Goal: Information Seeking & Learning: Learn about a topic

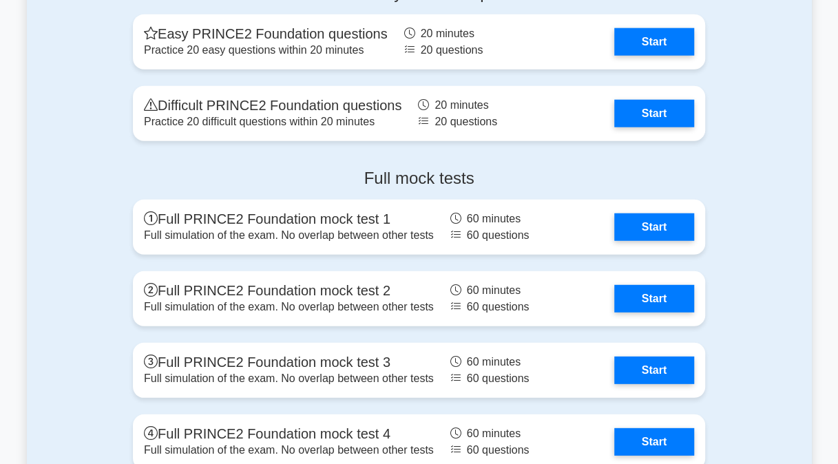
scroll to position [1675, 0]
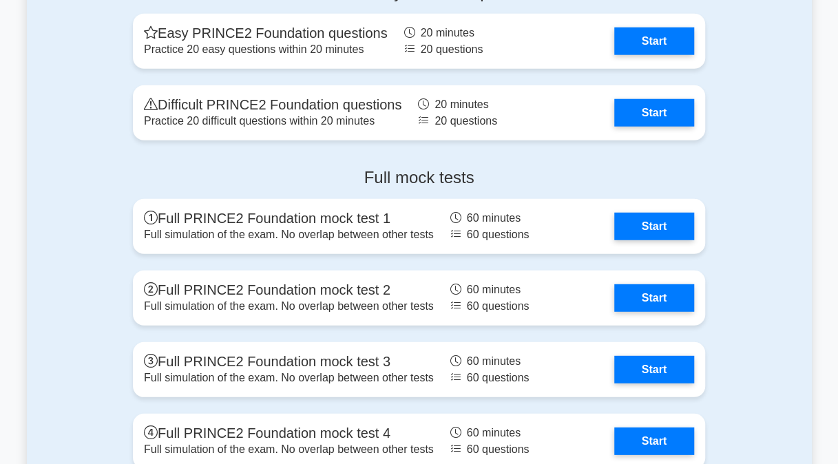
click at [666, 223] on link "Start" at bounding box center [655, 227] width 80 height 28
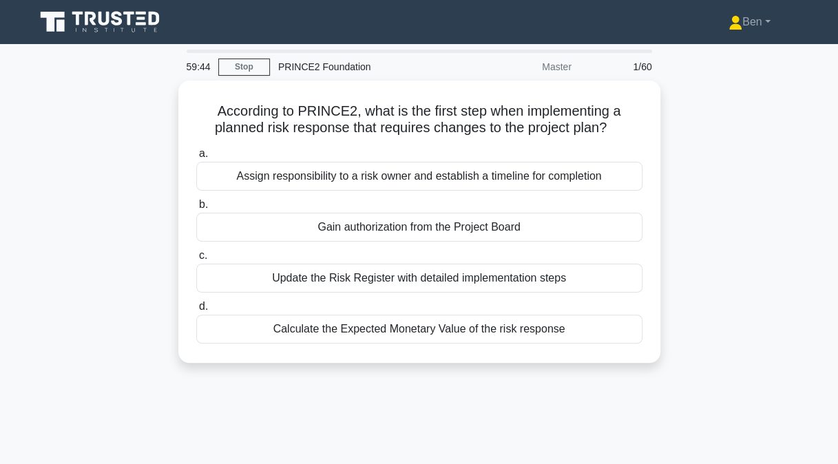
click at [126, 158] on div "According to PRINCE2, what is the first step when implementing a planned risk r…" at bounding box center [419, 230] width 785 height 299
click at [235, 167] on div "Assign responsibility to a risk owner and establish a timeline for completion" at bounding box center [419, 176] width 446 height 29
click at [196, 158] on input "a. Assign responsibility to a risk owner and establish a timeline for completion" at bounding box center [196, 153] width 0 height 9
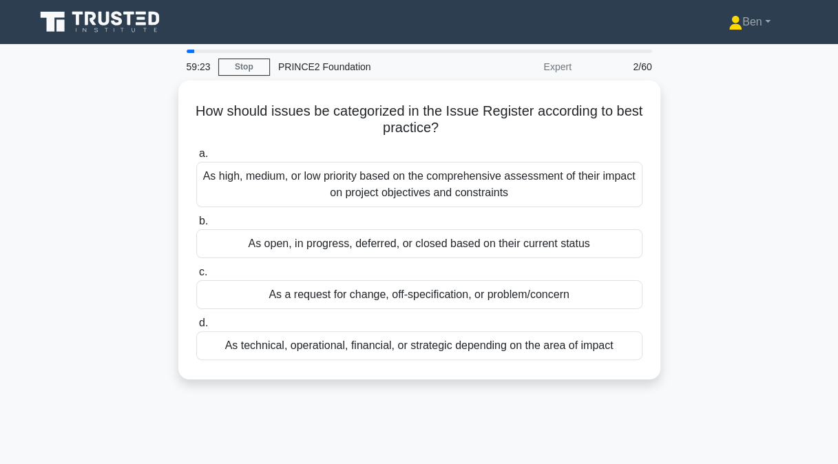
click at [360, 345] on div "As technical, operational, financial, or strategic depending on the area of imp…" at bounding box center [419, 345] width 446 height 29
click at [196, 328] on input "d. As technical, operational, financial, or strategic depending on the area of …" at bounding box center [196, 323] width 0 height 9
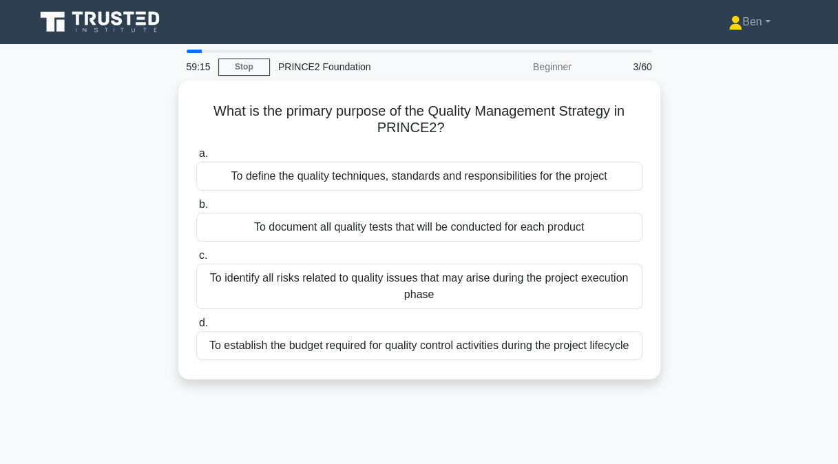
click at [270, 167] on div "To define the quality techniques, standards and responsibilities for the project" at bounding box center [419, 176] width 446 height 29
click at [196, 158] on input "a. To define the quality techniques, standards and responsibilities for the pro…" at bounding box center [196, 153] width 0 height 9
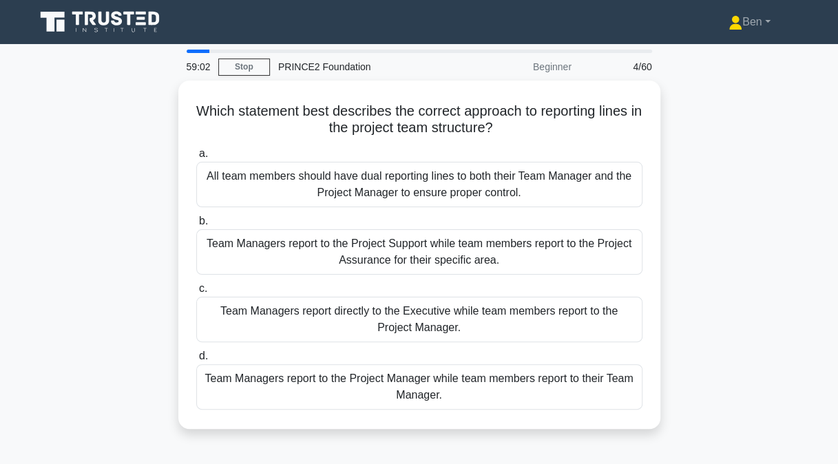
click at [338, 396] on div "Team Managers report to the Project Manager while team members report to their …" at bounding box center [419, 386] width 446 height 45
click at [196, 361] on input "d. Team Managers report to the Project Manager while team members report to the…" at bounding box center [196, 356] width 0 height 9
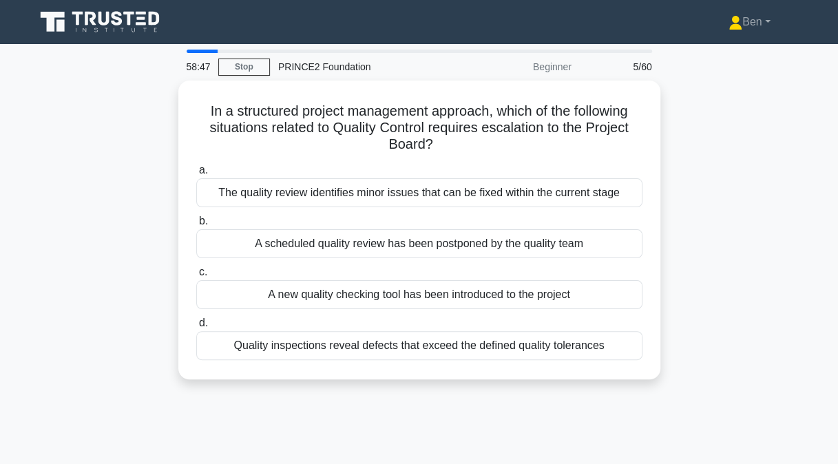
click at [338, 350] on div "Quality inspections reveal defects that exceed the defined quality tolerances" at bounding box center [419, 345] width 446 height 29
click at [196, 328] on input "d. Quality inspections reveal defects that exceed the defined quality tolerances" at bounding box center [196, 323] width 0 height 9
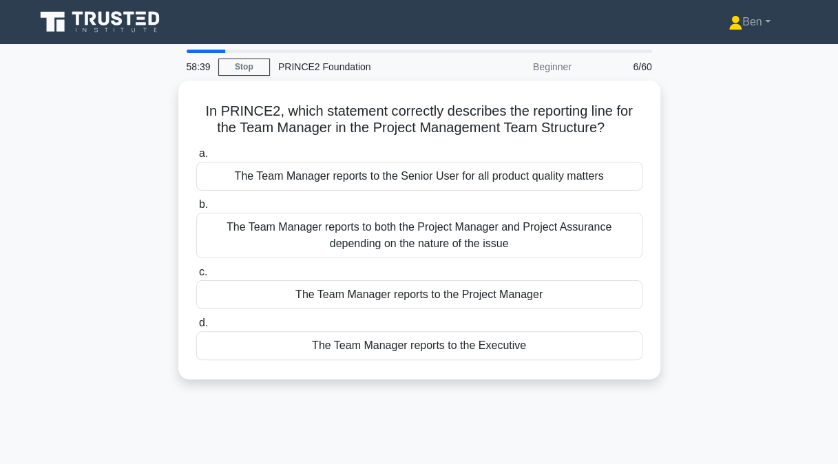
click at [223, 289] on div "The Team Manager reports to the Project Manager" at bounding box center [419, 294] width 446 height 29
click at [196, 277] on input "c. The Team Manager reports to the Project Manager" at bounding box center [196, 272] width 0 height 9
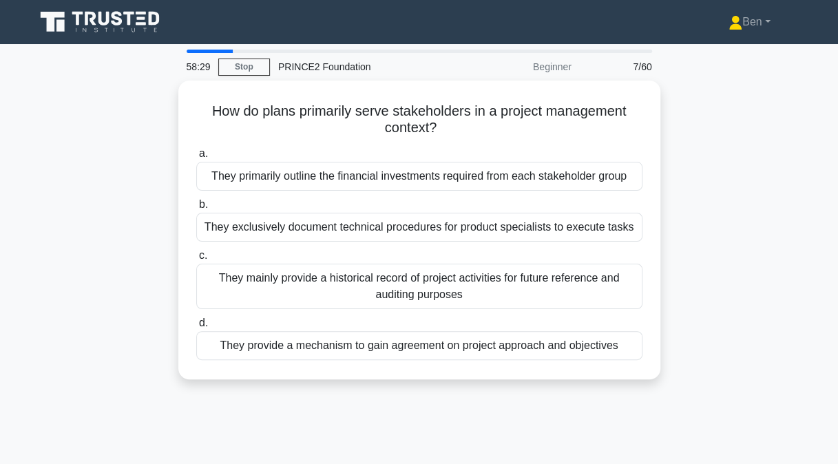
click at [616, 344] on div "They provide a mechanism to gain agreement on project approach and objectives" at bounding box center [419, 345] width 446 height 29
click at [196, 328] on input "d. They provide a mechanism to gain agreement on project approach and objectives" at bounding box center [196, 323] width 0 height 9
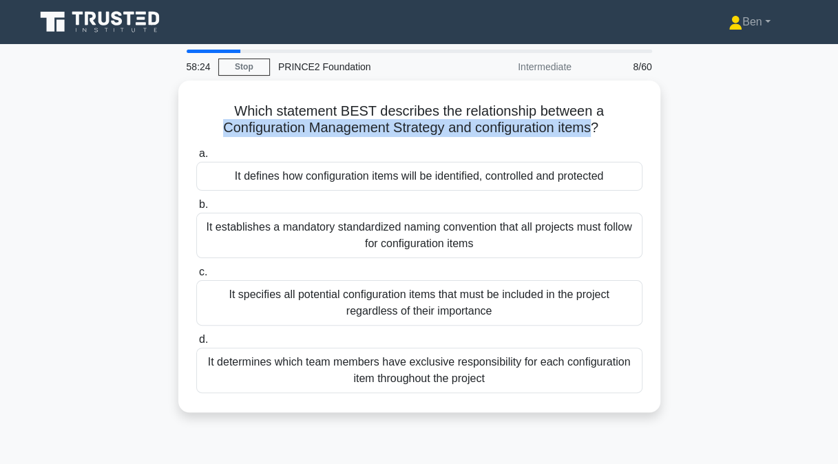
drag, startPoint x: 216, startPoint y: 122, endPoint x: 599, endPoint y: 125, distance: 382.4
click at [599, 125] on h5 "Which statement BEST describes the relationship between a Configuration Managem…" at bounding box center [419, 120] width 449 height 34
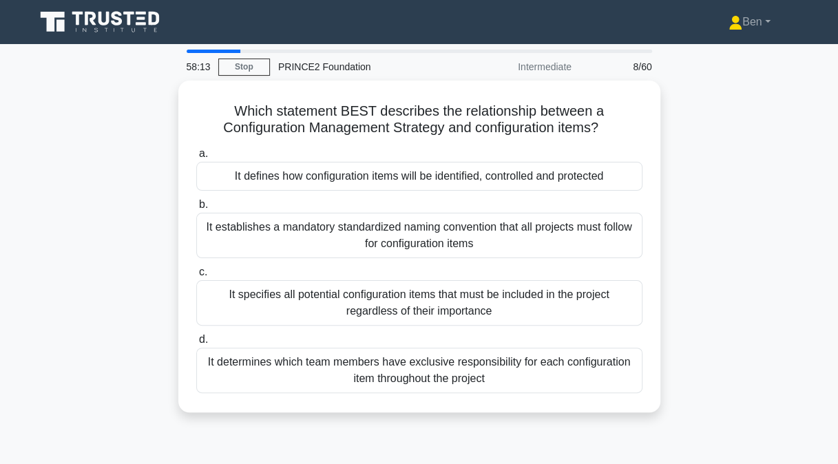
click at [390, 165] on div "It defines how configuration items will be identified, controlled and protected" at bounding box center [419, 176] width 446 height 29
click at [196, 158] on input "a. It defines how configuration items will be identified, controlled and protec…" at bounding box center [196, 153] width 0 height 9
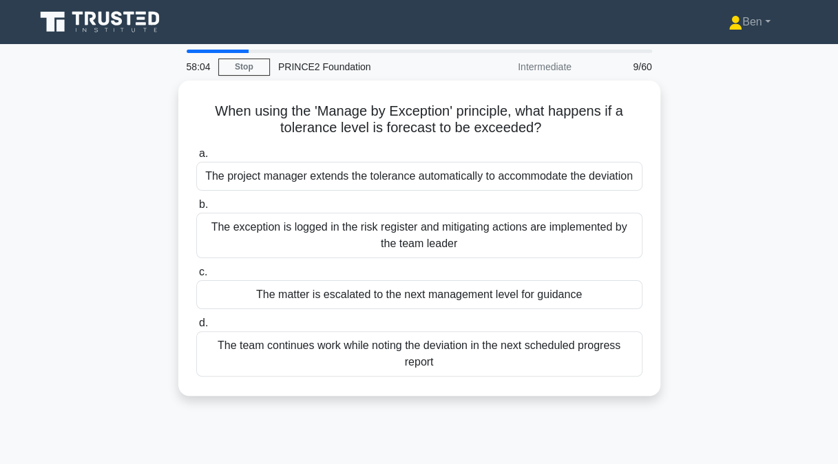
click at [406, 284] on div "The matter is escalated to the next management level for guidance" at bounding box center [419, 294] width 446 height 29
click at [196, 277] on input "c. The matter is escalated to the next management level for guidance" at bounding box center [196, 272] width 0 height 9
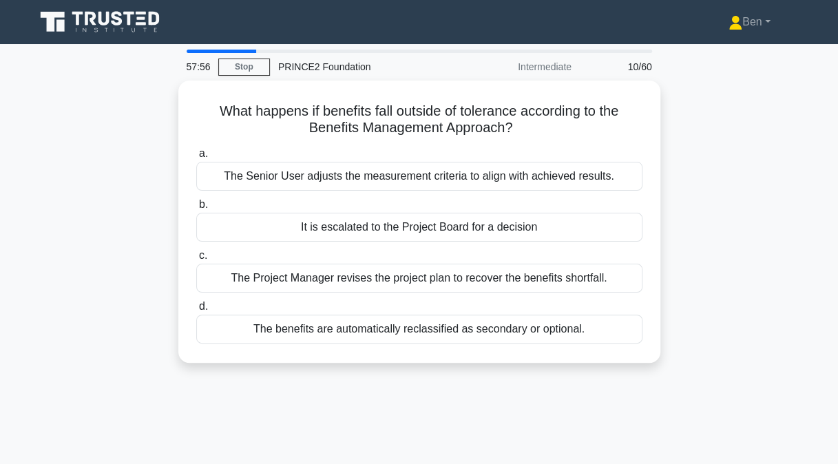
click at [389, 224] on div "It is escalated to the Project Board for a decision" at bounding box center [419, 227] width 446 height 29
click at [196, 209] on input "b. It is escalated to the Project Board for a decision" at bounding box center [196, 204] width 0 height 9
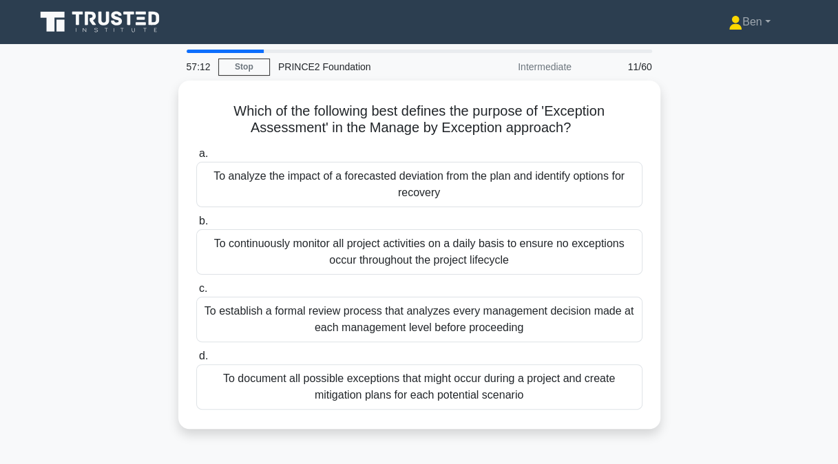
click at [364, 190] on div "To analyze the impact of a forecasted deviation from the plan and identify opti…" at bounding box center [419, 184] width 446 height 45
click at [196, 158] on input "a. To analyze the impact of a forecasted deviation from the plan and identify o…" at bounding box center [196, 153] width 0 height 9
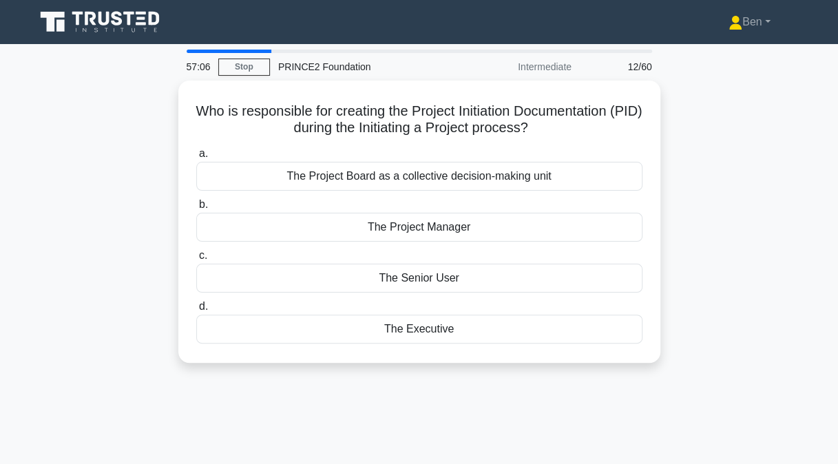
click at [618, 231] on div "The Project Manager" at bounding box center [419, 227] width 446 height 29
click at [196, 209] on input "b. The Project Manager" at bounding box center [196, 204] width 0 height 9
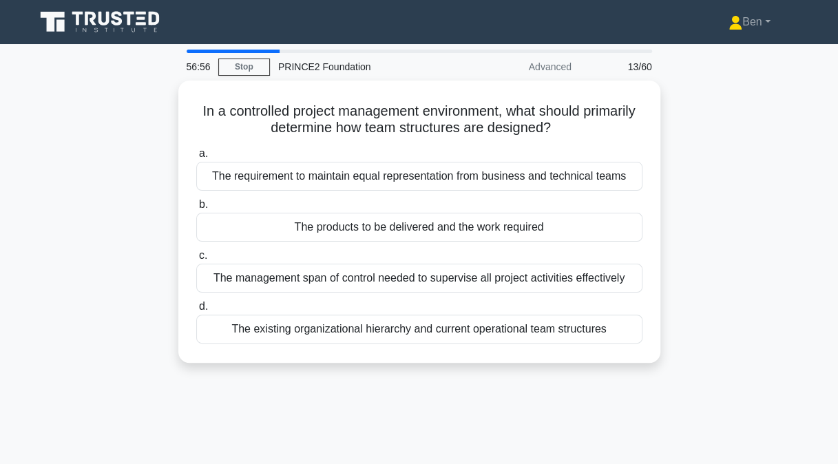
click at [359, 220] on div "The products to be delivered and the work required" at bounding box center [419, 227] width 446 height 29
click at [196, 209] on input "b. The products to be delivered and the work required" at bounding box center [196, 204] width 0 height 9
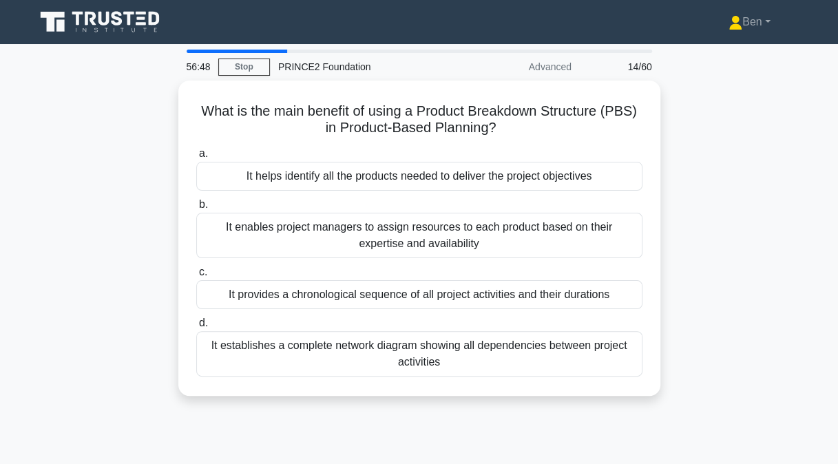
click at [245, 344] on div "It establishes a complete network diagram showing all dependencies between proj…" at bounding box center [419, 353] width 446 height 45
click at [196, 328] on input "d. It establishes a complete network diagram showing all dependencies between p…" at bounding box center [196, 323] width 0 height 9
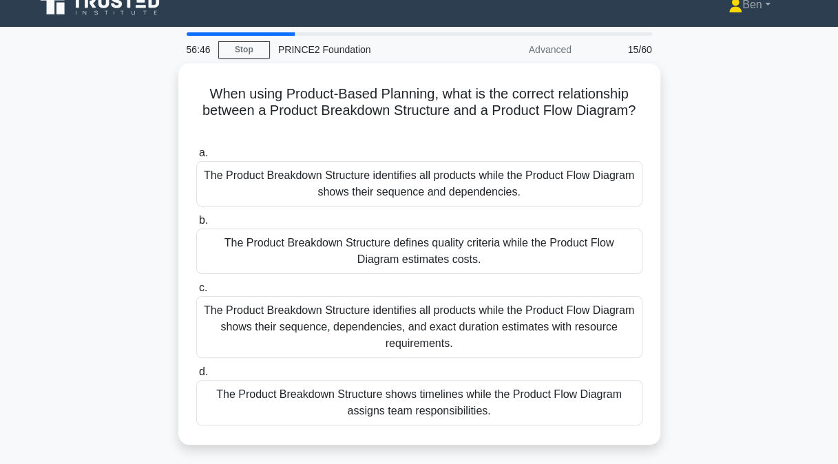
scroll to position [19, 0]
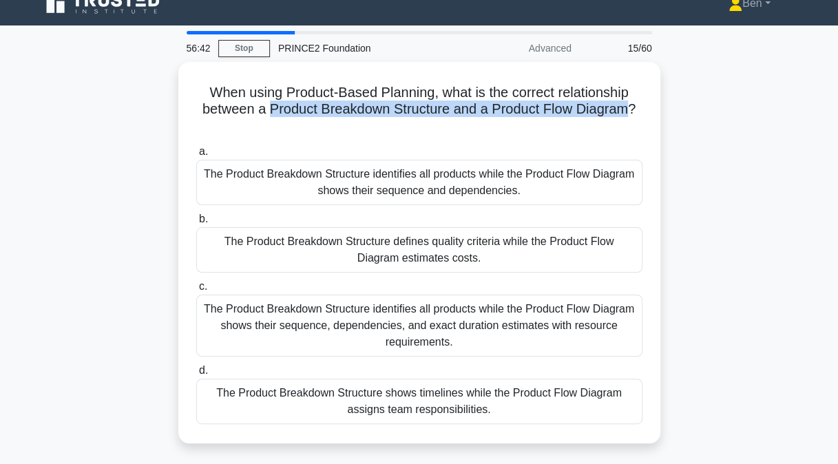
drag, startPoint x: 270, startPoint y: 102, endPoint x: 631, endPoint y: 107, distance: 361.0
click at [631, 107] on h5 "When using Product-Based Planning, what is the correct relationship between a P…" at bounding box center [419, 109] width 449 height 51
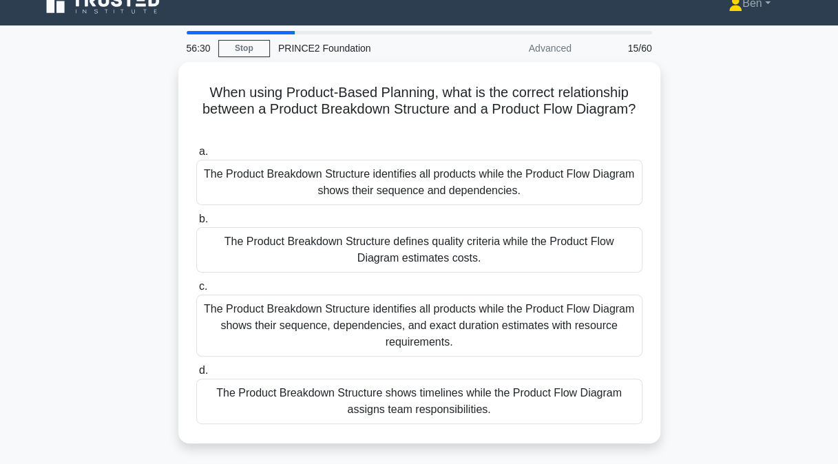
click at [311, 165] on div "The Product Breakdown Structure identifies all products while the Product Flow …" at bounding box center [419, 182] width 446 height 45
click at [196, 156] on input "a. The Product Breakdown Structure identifies all products while the Product Fl…" at bounding box center [196, 151] width 0 height 9
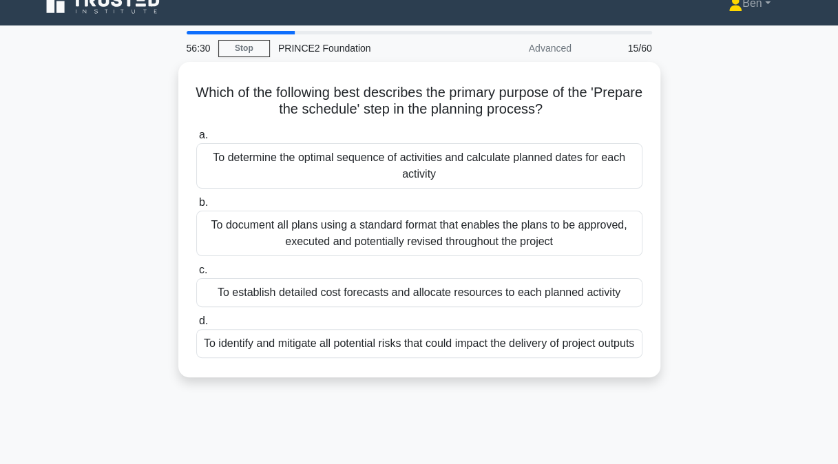
scroll to position [0, 0]
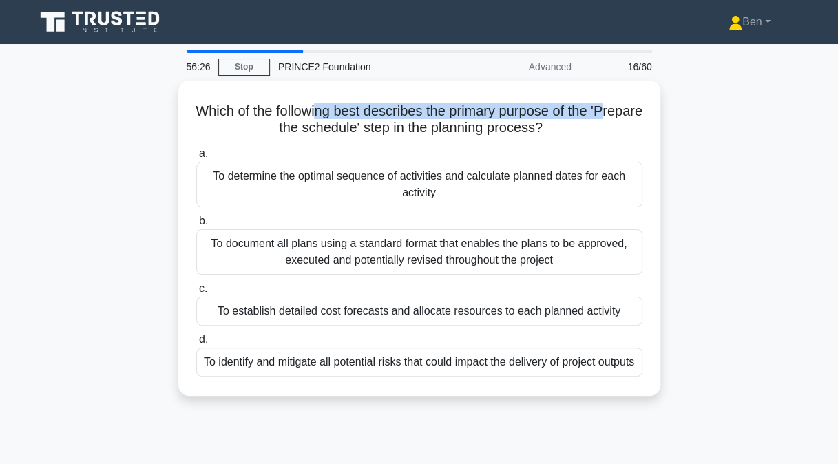
drag, startPoint x: 255, startPoint y: 121, endPoint x: 343, endPoint y: 116, distance: 88.4
click at [343, 116] on h5 "Which of the following best describes the primary purpose of the 'Prepare the s…" at bounding box center [419, 120] width 449 height 34
click at [257, 130] on h5 "Which of the following best describes the primary purpose of the 'Prepare the s…" at bounding box center [419, 120] width 449 height 34
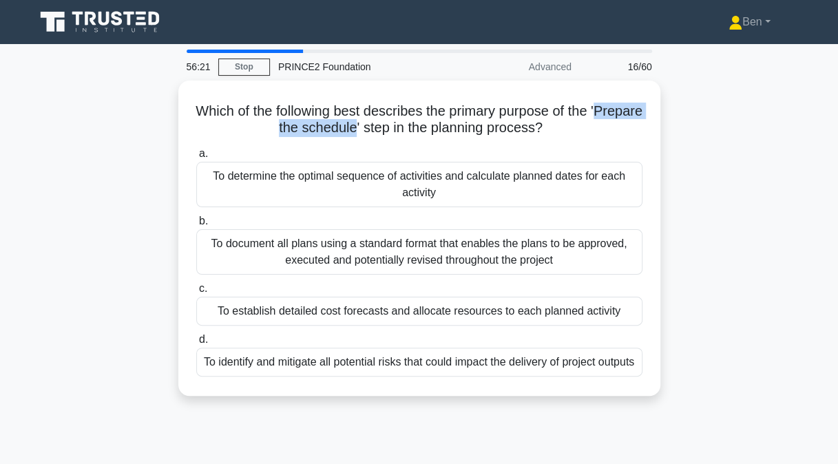
drag, startPoint x: 252, startPoint y: 124, endPoint x: 380, endPoint y: 126, distance: 128.2
click at [380, 126] on h5 "Which of the following best describes the primary purpose of the 'Prepare the s…" at bounding box center [419, 120] width 449 height 34
click at [405, 248] on div "To document all plans using a standard format that enables the plans to be appr…" at bounding box center [419, 251] width 446 height 45
click at [196, 226] on input "b. To document all plans using a standard format that enables the plans to be a…" at bounding box center [196, 221] width 0 height 9
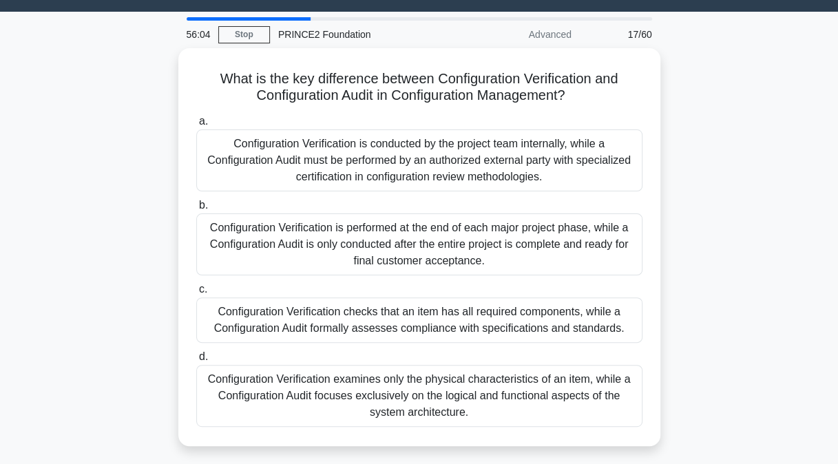
scroll to position [34, 0]
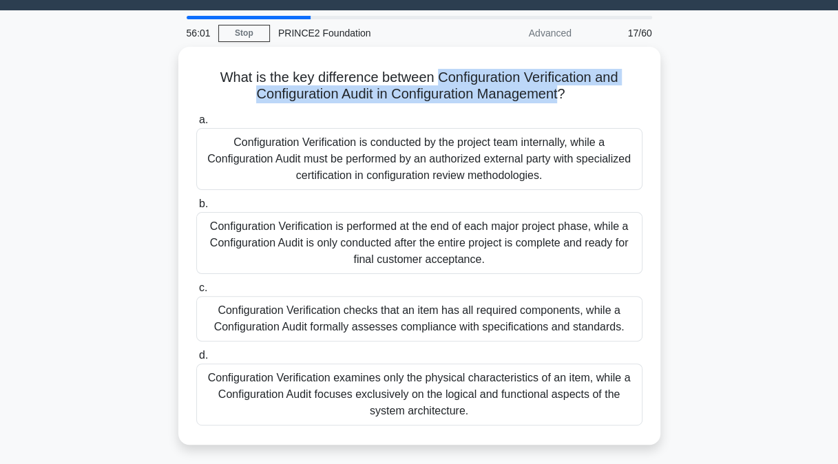
drag, startPoint x: 436, startPoint y: 74, endPoint x: 564, endPoint y: 91, distance: 129.2
click at [564, 91] on h5 "What is the key difference between Configuration Verification and Configuration…" at bounding box center [419, 86] width 449 height 34
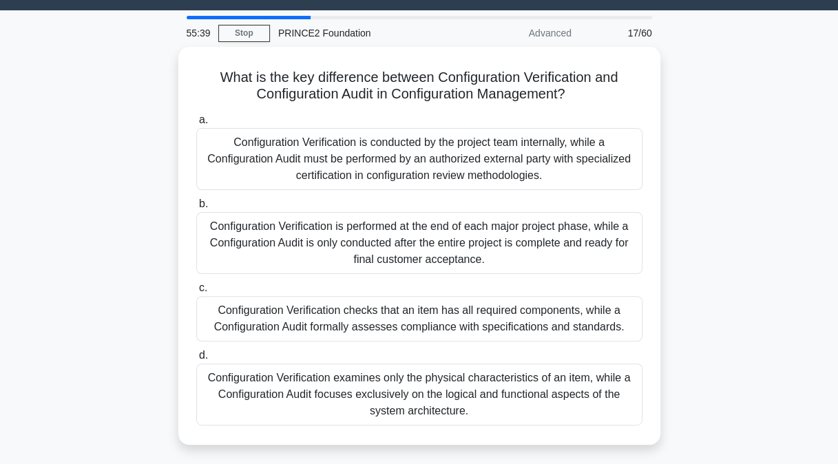
click at [297, 302] on div "Configuration Verification checks that an item has all required components, whi…" at bounding box center [419, 318] width 446 height 45
click at [196, 293] on input "c. Configuration Verification checks that an item has all required components, …" at bounding box center [196, 288] width 0 height 9
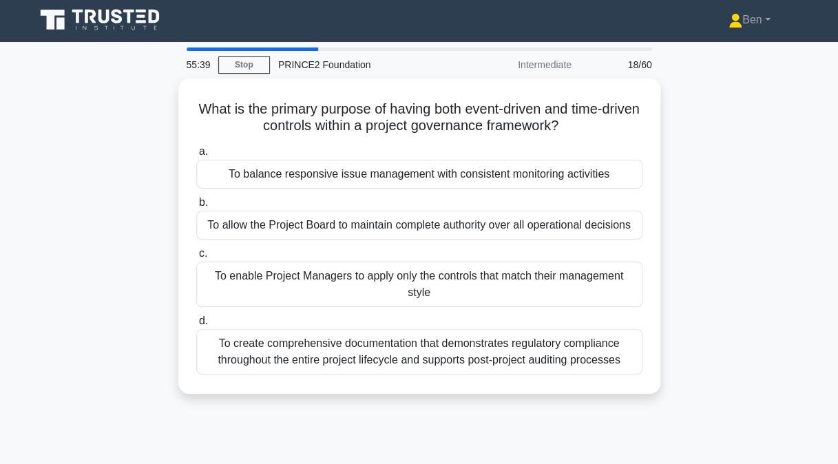
scroll to position [0, 0]
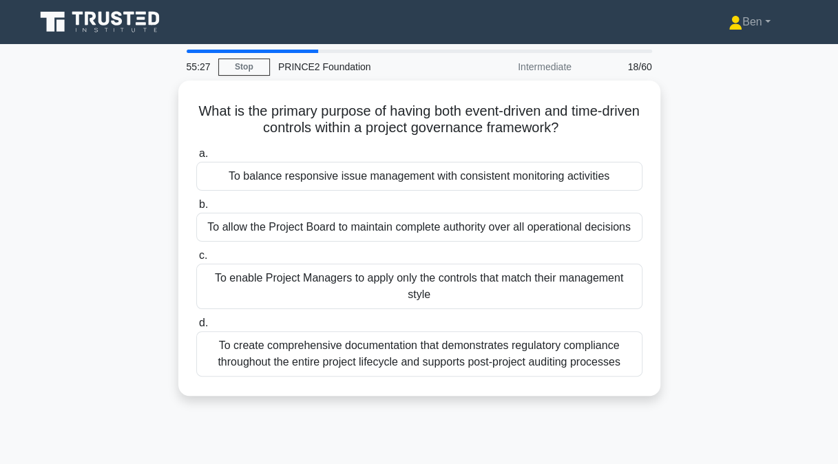
click at [316, 167] on div "To balance responsive issue management with consistent monitoring activities" at bounding box center [419, 176] width 446 height 29
click at [196, 158] on input "a. To balance responsive issue management with consistent monitoring activities" at bounding box center [196, 153] width 0 height 9
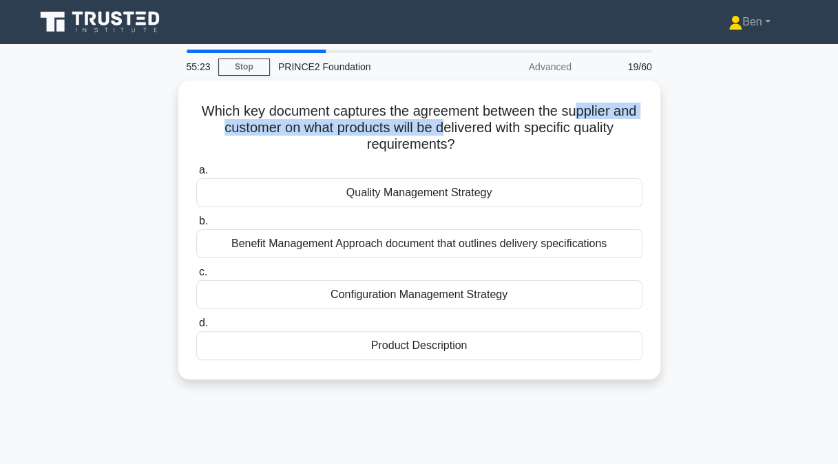
drag, startPoint x: 576, startPoint y: 110, endPoint x: 442, endPoint y: 130, distance: 135.1
click at [442, 130] on h5 "Which key document captures the agreement between the supplier and customer on …" at bounding box center [419, 128] width 449 height 51
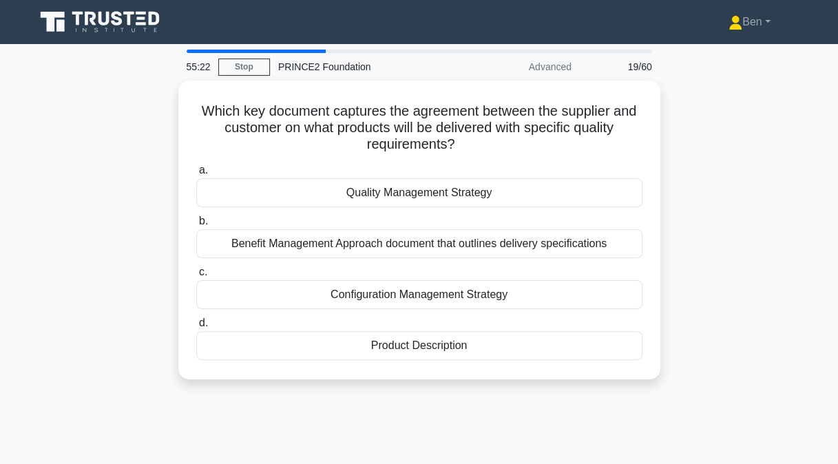
drag, startPoint x: 442, startPoint y: 130, endPoint x: 417, endPoint y: 157, distance: 36.6
click at [417, 157] on div "Which key document captures the agreement between the supplier and customer on …" at bounding box center [419, 230] width 471 height 288
click at [478, 338] on div "Product Description" at bounding box center [419, 345] width 446 height 29
click at [196, 328] on input "d. Product Description" at bounding box center [196, 323] width 0 height 9
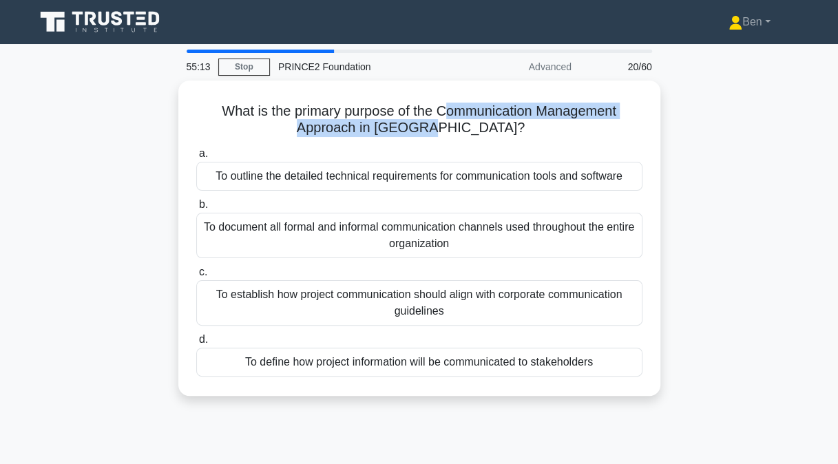
drag, startPoint x: 444, startPoint y: 106, endPoint x: 471, endPoint y: 119, distance: 29.9
click at [471, 119] on h5 "What is the primary purpose of the Communication Management Approach in PRINCE2…" at bounding box center [419, 120] width 449 height 34
click at [468, 118] on h5 "What is the primary purpose of the Communication Management Approach in PRINCE2…" at bounding box center [419, 120] width 449 height 34
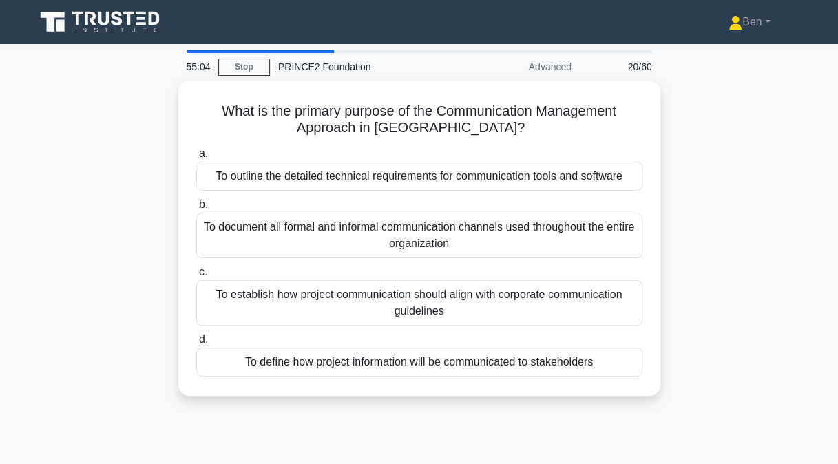
click at [440, 354] on div "To define how project information will be communicated to stakeholders" at bounding box center [419, 362] width 446 height 29
click at [196, 344] on input "d. To define how project information will be communicated to stakeholders" at bounding box center [196, 340] width 0 height 9
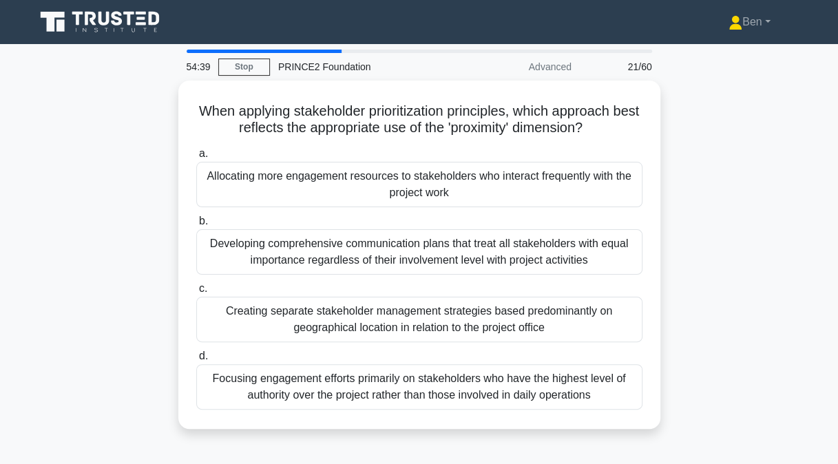
click at [399, 189] on div "Allocating more engagement resources to stakeholders who interact frequently wi…" at bounding box center [419, 184] width 446 height 45
click at [196, 158] on input "a. Allocating more engagement resources to stakeholders who interact frequently…" at bounding box center [196, 153] width 0 height 9
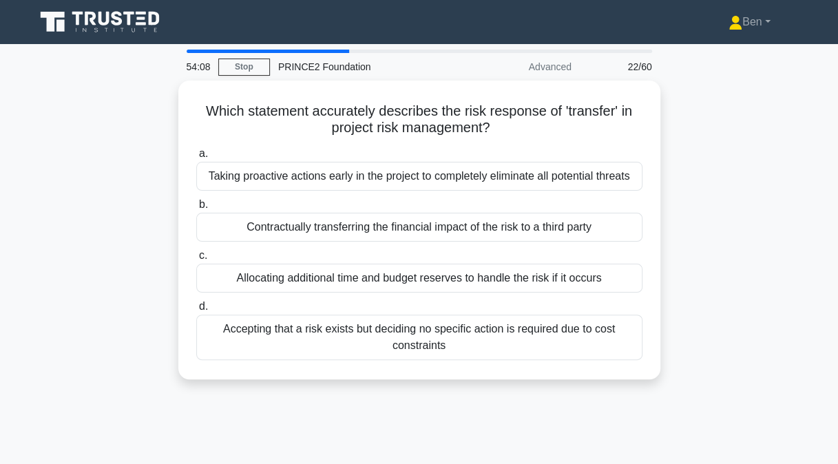
click at [622, 267] on div "Allocating additional time and budget reserves to handle the risk if it occurs" at bounding box center [419, 278] width 446 height 29
click at [196, 260] on input "c. Allocating additional time and budget reserves to handle the risk if it occu…" at bounding box center [196, 255] width 0 height 9
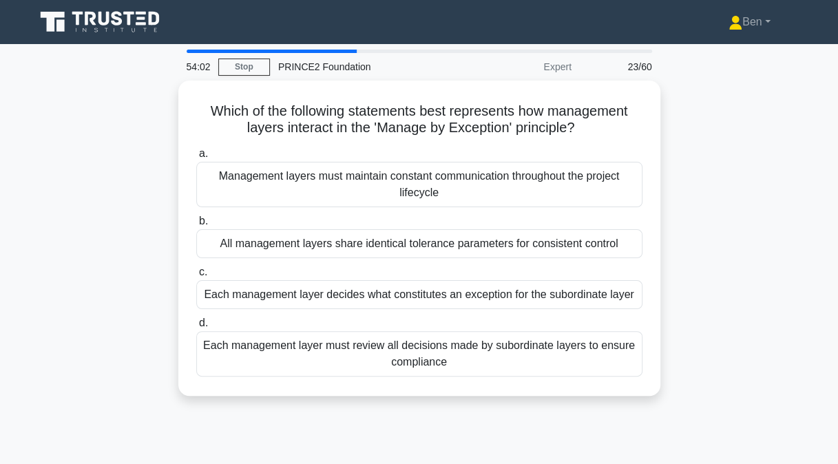
click at [787, 266] on div "Which of the following statements best represents how management layers interac…" at bounding box center [419, 247] width 785 height 332
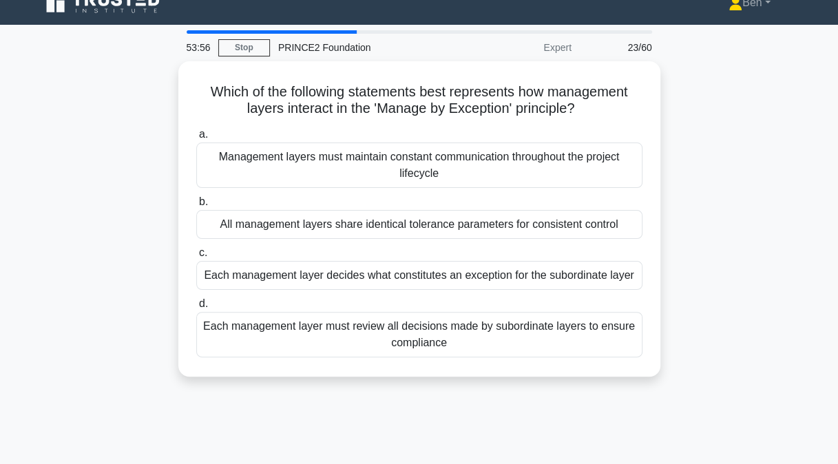
scroll to position [19, 0]
click at [628, 273] on div "Each management layer decides what constitutes an exception for the subordinate…" at bounding box center [419, 275] width 446 height 29
click at [196, 258] on input "c. Each management layer decides what constitutes an exception for the subordin…" at bounding box center [196, 253] width 0 height 9
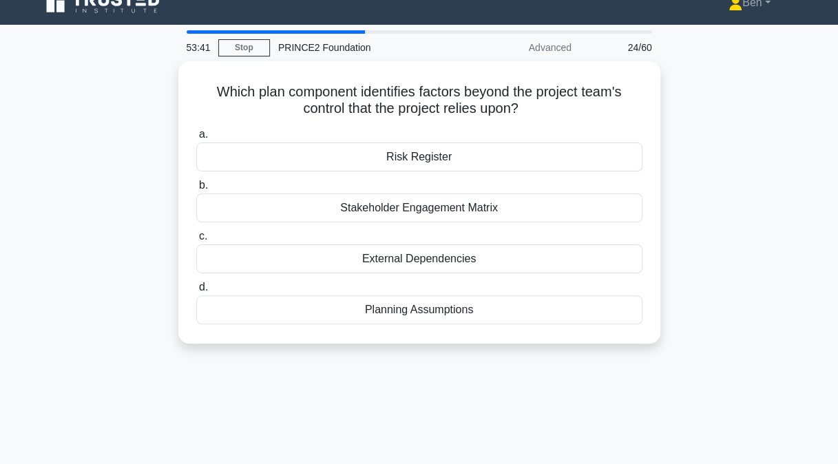
scroll to position [0, 0]
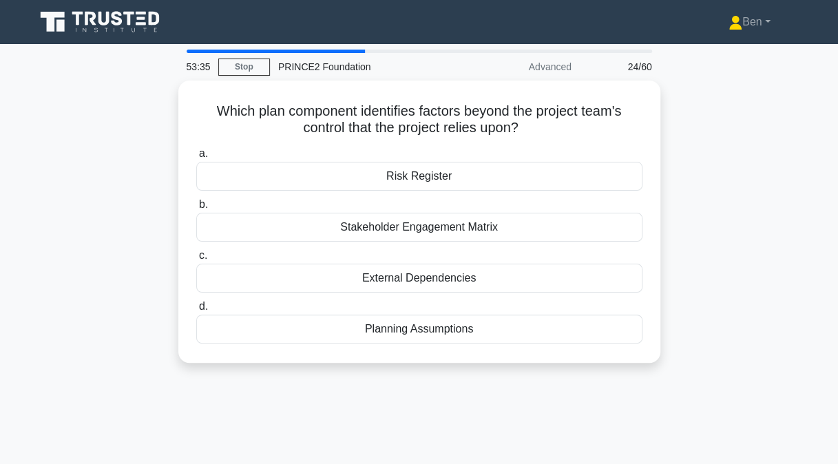
click at [633, 287] on div "External Dependencies" at bounding box center [419, 278] width 446 height 29
click at [196, 260] on input "c. External Dependencies" at bounding box center [196, 255] width 0 height 9
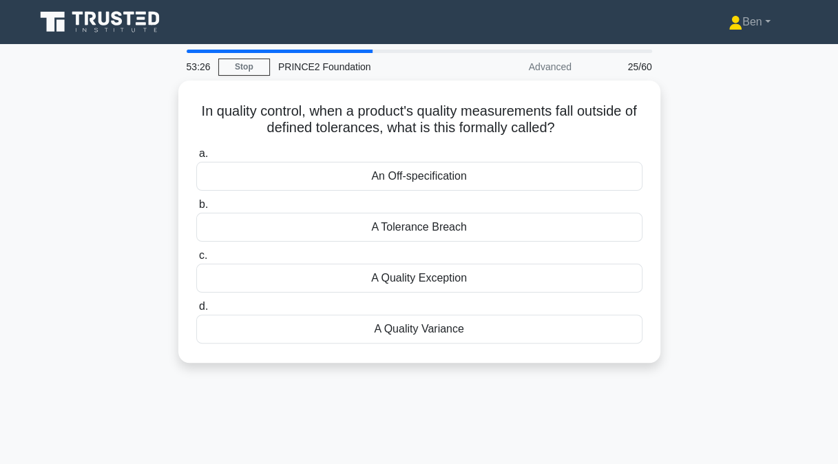
click at [585, 237] on div "A Tolerance Breach" at bounding box center [419, 227] width 446 height 29
click at [196, 209] on input "b. A Tolerance Breach" at bounding box center [196, 204] width 0 height 9
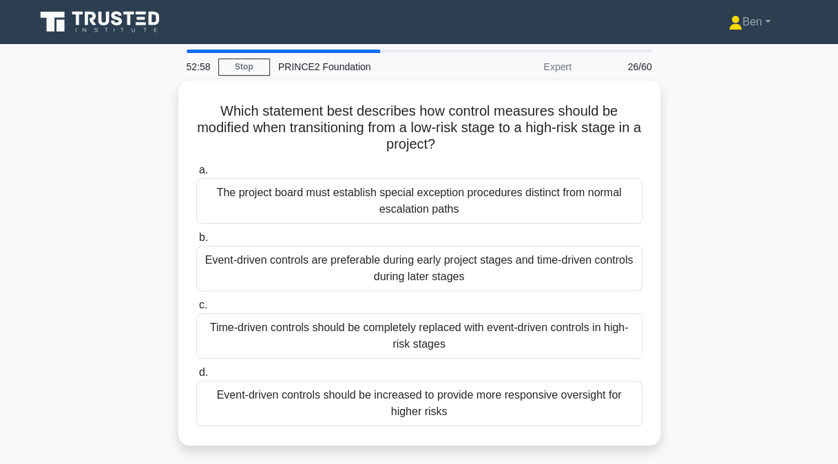
click at [617, 408] on div "Event-driven controls should be increased to provide more responsive oversight …" at bounding box center [419, 403] width 446 height 45
click at [196, 378] on input "d. Event-driven controls should be increased to provide more responsive oversig…" at bounding box center [196, 373] width 0 height 9
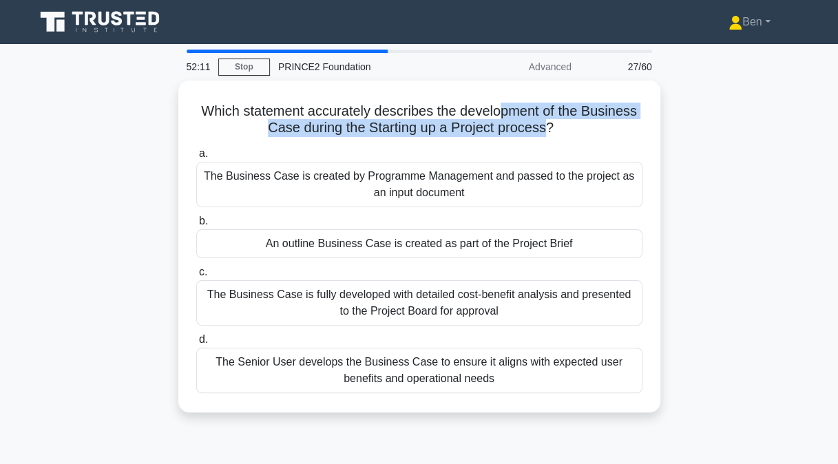
drag, startPoint x: 503, startPoint y: 113, endPoint x: 546, endPoint y: 121, distance: 44.1
click at [546, 121] on h5 "Which statement accurately describes the development of the Business Case durin…" at bounding box center [419, 120] width 449 height 34
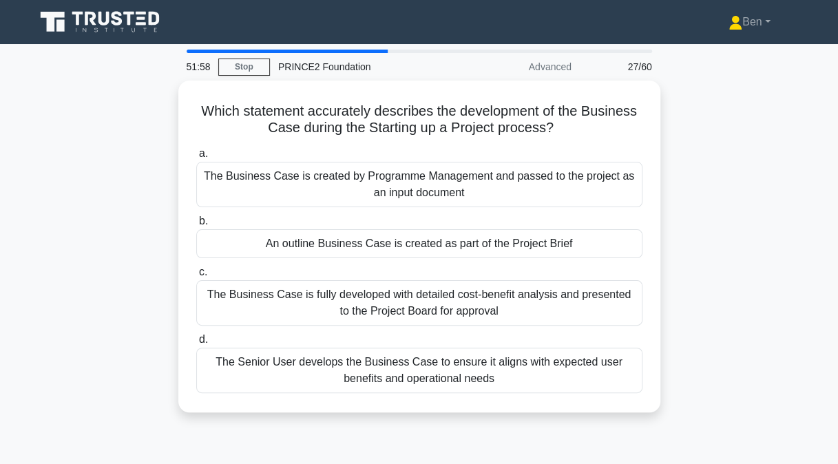
click at [486, 283] on div "The Business Case is fully developed with detailed cost-benefit analysis and pr…" at bounding box center [419, 302] width 446 height 45
click at [196, 277] on input "c. The Business Case is fully developed with detailed cost-benefit analysis and…" at bounding box center [196, 272] width 0 height 9
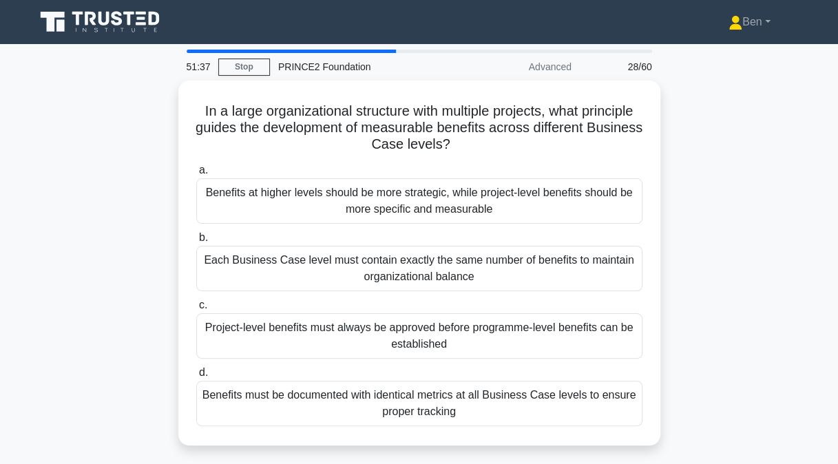
click at [271, 185] on div "Benefits at higher levels should be more strategic, while project-level benefit…" at bounding box center [419, 200] width 446 height 45
click at [196, 175] on input "a. Benefits at higher levels should be more strategic, while project-level bene…" at bounding box center [196, 170] width 0 height 9
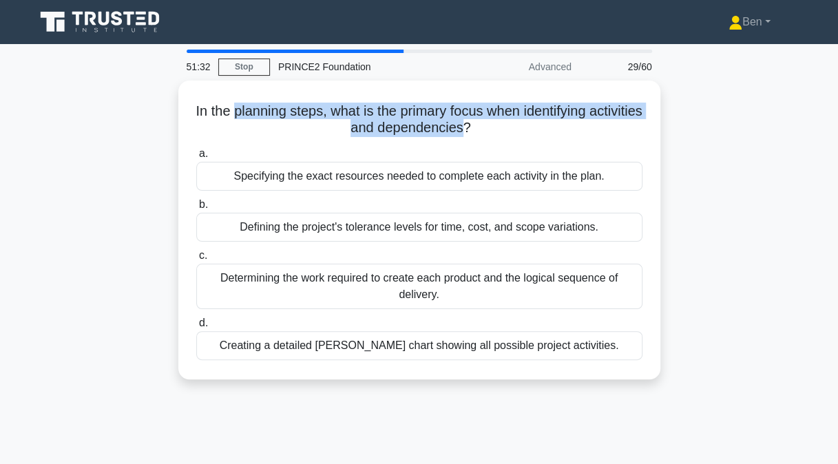
drag, startPoint x: 258, startPoint y: 110, endPoint x: 488, endPoint y: 127, distance: 231.4
click at [488, 127] on h5 "In the planning steps, what is the primary focus when identifying activities an…" at bounding box center [419, 120] width 449 height 34
click at [488, 128] on h5 "In the planning steps, what is the primary focus when identifying activities an…" at bounding box center [419, 120] width 449 height 34
drag, startPoint x: 491, startPoint y: 128, endPoint x: 254, endPoint y: 108, distance: 238.5
click at [254, 108] on h5 "In the planning steps, what is the primary focus when identifying activities an…" at bounding box center [419, 120] width 449 height 34
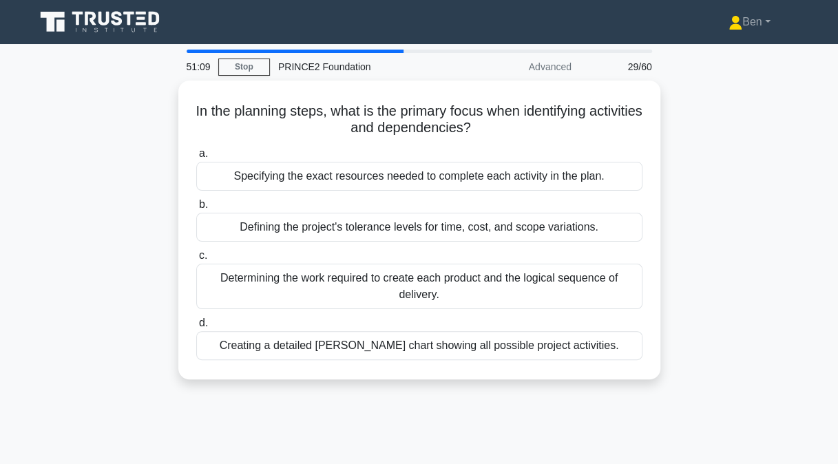
click at [455, 277] on div "Determining the work required to create each product and the logical sequence o…" at bounding box center [419, 286] width 446 height 45
click at [196, 260] on input "c. Determining the work required to create each product and the logical sequenc…" at bounding box center [196, 255] width 0 height 9
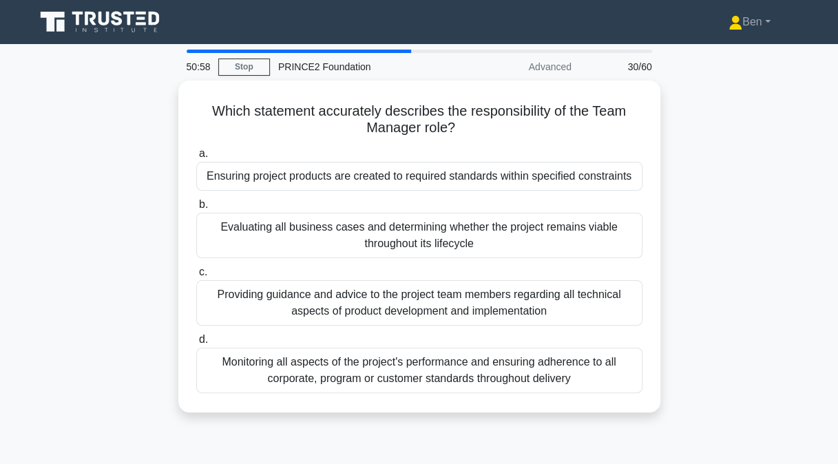
click at [241, 303] on div "Providing guidance and advice to the project team members regarding all technic…" at bounding box center [419, 302] width 446 height 45
click at [196, 277] on input "c. Providing guidance and advice to the project team members regarding all tech…" at bounding box center [196, 272] width 0 height 9
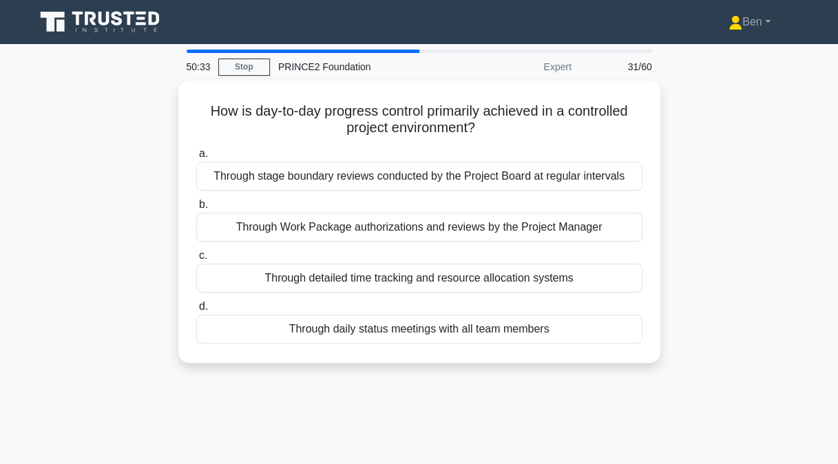
click at [430, 227] on div "Through Work Package authorizations and reviews by the Project Manager" at bounding box center [419, 227] width 446 height 29
click at [196, 209] on input "b. Through Work Package authorizations and reviews by the Project Manager" at bounding box center [196, 204] width 0 height 9
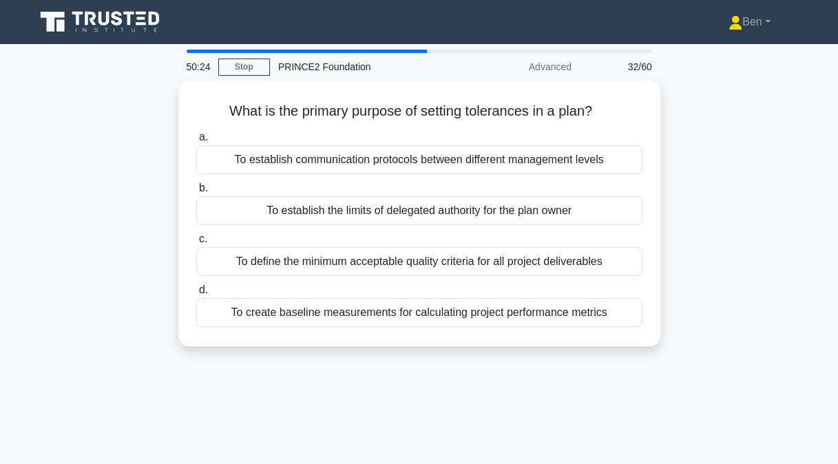
click at [431, 205] on div "To establish the limits of delegated authority for the plan owner" at bounding box center [419, 210] width 446 height 29
click at [196, 193] on input "b. To establish the limits of delegated authority for the plan owner" at bounding box center [196, 188] width 0 height 9
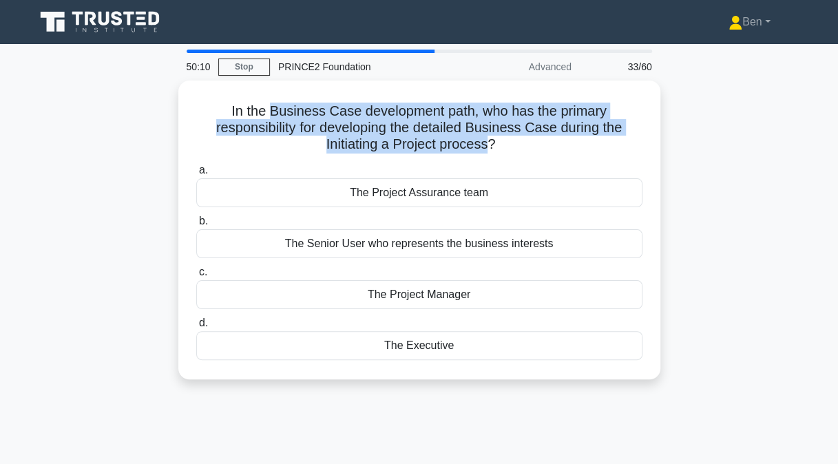
drag, startPoint x: 269, startPoint y: 103, endPoint x: 488, endPoint y: 134, distance: 221.9
click at [488, 134] on h5 "In the Business Case development path, who has the primary responsibility for d…" at bounding box center [419, 128] width 449 height 51
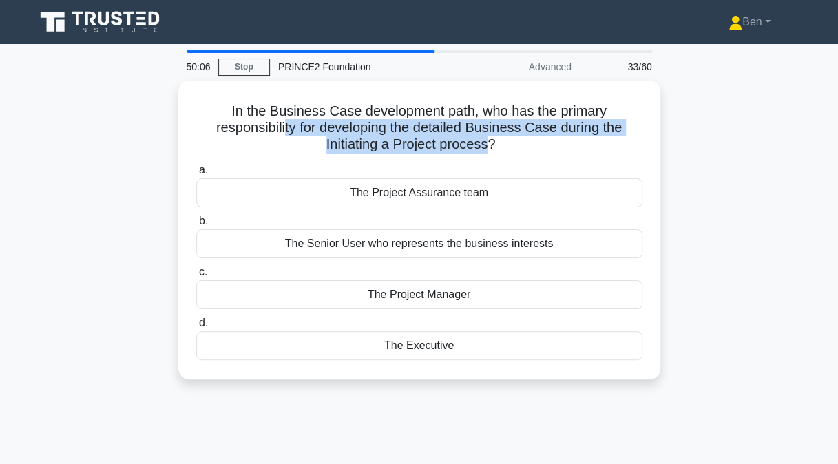
drag, startPoint x: 488, startPoint y: 134, endPoint x: 282, endPoint y: 131, distance: 206.7
click at [282, 131] on h5 "In the Business Case development path, who has the primary responsibility for d…" at bounding box center [419, 128] width 449 height 51
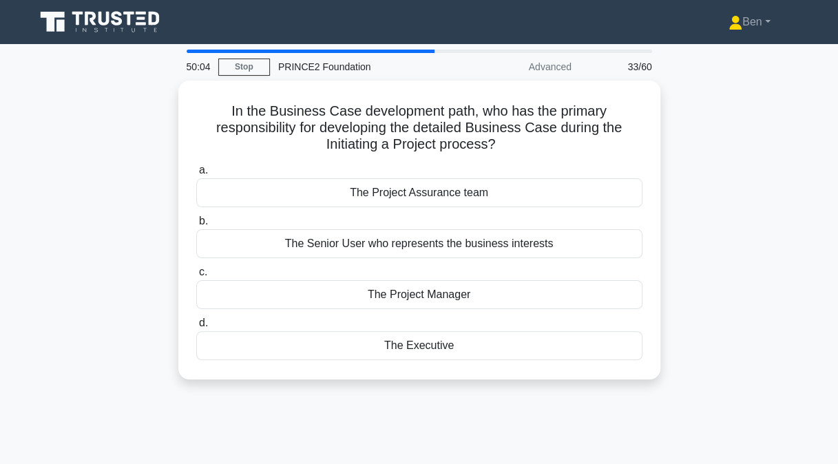
click at [282, 131] on h5 "In the Business Case development path, who has the primary responsibility for d…" at bounding box center [419, 128] width 449 height 51
click at [333, 134] on h5 "In the Business Case development path, who has the primary responsibility for d…" at bounding box center [419, 128] width 449 height 51
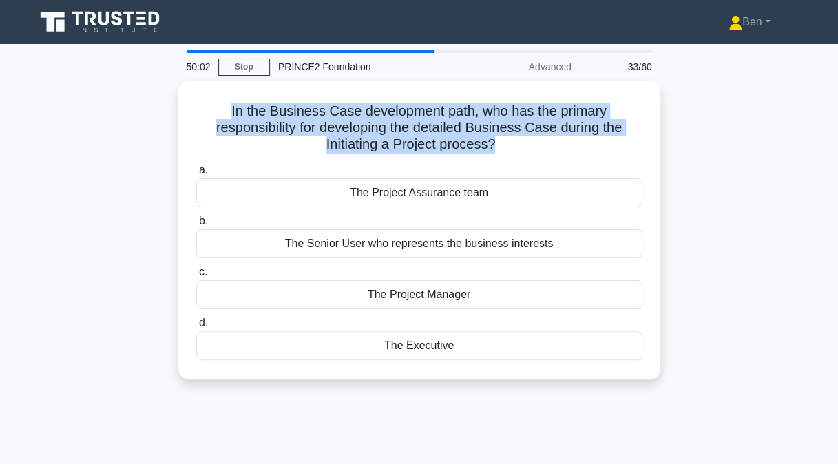
drag, startPoint x: 333, startPoint y: 134, endPoint x: 261, endPoint y: 135, distance: 71.7
click at [261, 135] on h5 "In the Business Case development path, who has the primary responsibility for d…" at bounding box center [419, 128] width 449 height 51
click at [263, 150] on h5 "In the Business Case development path, who has the primary responsibility for d…" at bounding box center [419, 128] width 449 height 51
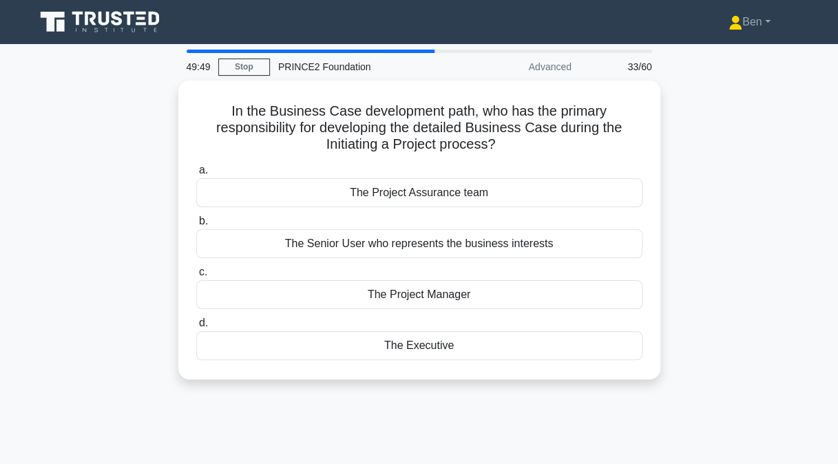
click at [368, 280] on div "The Project Manager" at bounding box center [419, 294] width 446 height 29
click at [196, 277] on input "c. The Project Manager" at bounding box center [196, 272] width 0 height 9
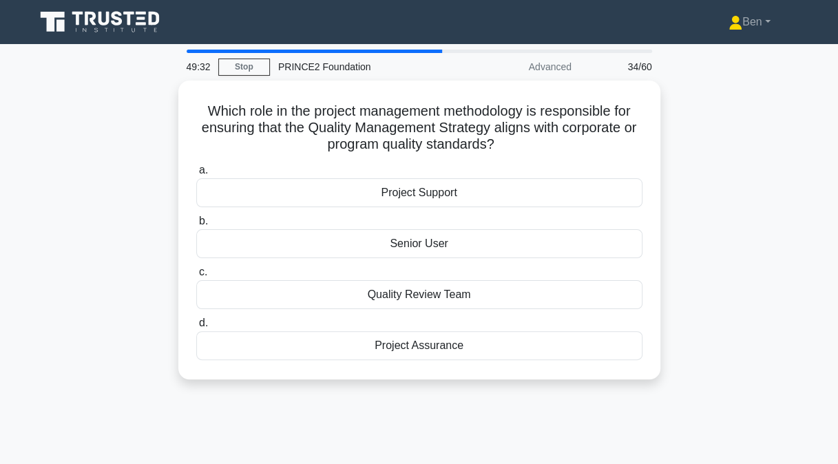
click at [411, 344] on div "Project Assurance" at bounding box center [419, 345] width 446 height 29
click at [196, 328] on input "d. Project Assurance" at bounding box center [196, 323] width 0 height 9
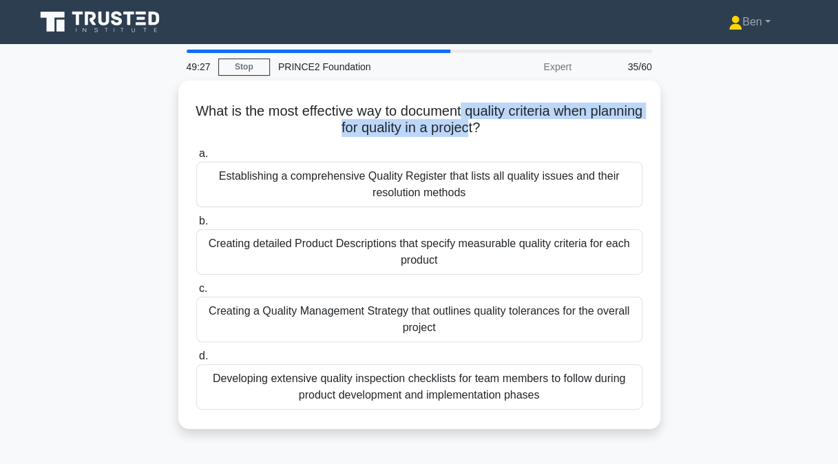
drag, startPoint x: 492, startPoint y: 108, endPoint x: 497, endPoint y: 120, distance: 12.9
click at [497, 120] on h5 "What is the most effective way to document quality criteria when planning for q…" at bounding box center [419, 120] width 449 height 34
click at [112, 121] on div "What is the most effective way to document quality criteria when planning for q…" at bounding box center [419, 263] width 785 height 365
drag, startPoint x: 308, startPoint y: 116, endPoint x: 506, endPoint y: 127, distance: 198.0
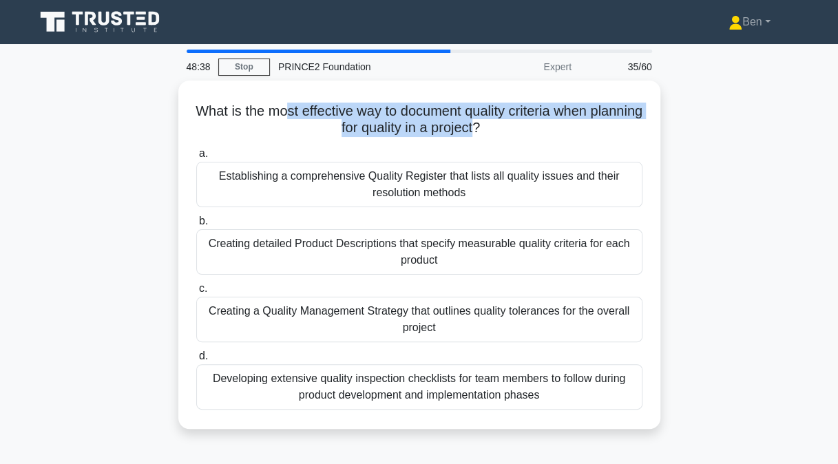
click at [506, 127] on h5 "What is the most effective way to document quality criteria when planning for q…" at bounding box center [419, 120] width 449 height 34
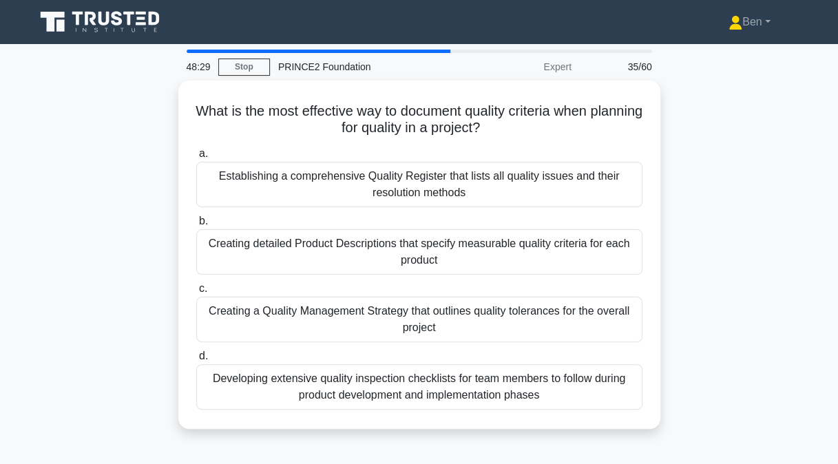
click at [123, 165] on div "What is the most effective way to document quality criteria when planning for q…" at bounding box center [419, 263] width 785 height 365
click at [338, 236] on div "Creating detailed Product Descriptions that specify measurable quality criteria…" at bounding box center [419, 251] width 446 height 45
click at [196, 226] on input "b. Creating detailed Product Descriptions that specify measurable quality crite…" at bounding box center [196, 221] width 0 height 9
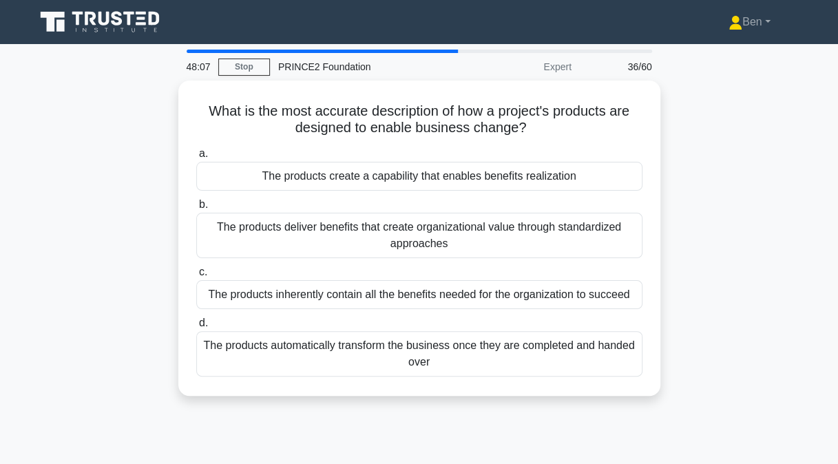
click at [296, 176] on div "The products create a capability that enables benefits realization" at bounding box center [419, 176] width 446 height 29
click at [196, 158] on input "a. The products create a capability that enables benefits realization" at bounding box center [196, 153] width 0 height 9
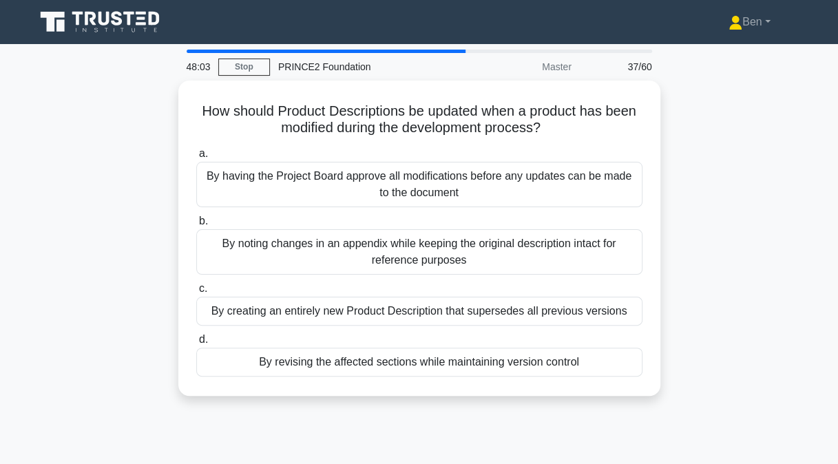
click at [296, 176] on div "By having the Project Board approve all modifications before any updates can be…" at bounding box center [419, 184] width 446 height 45
click at [196, 158] on input "a. By having the Project Board approve all modifications before any updates can…" at bounding box center [196, 153] width 0 height 9
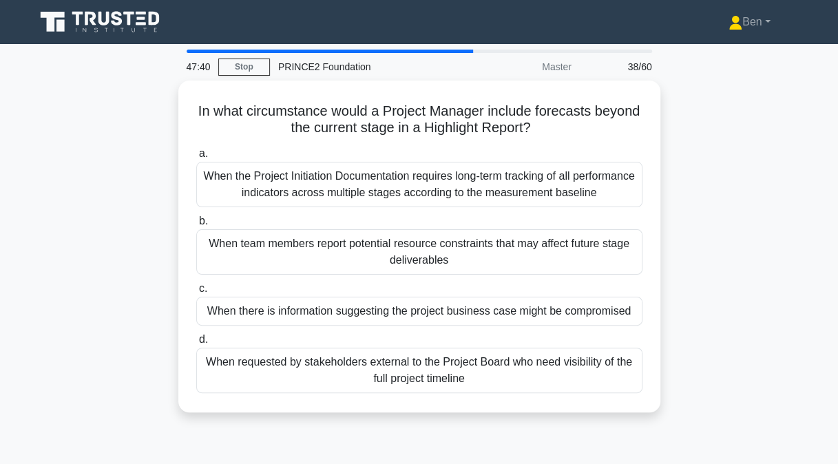
click at [233, 255] on div "When team members report potential resource constraints that may affect future …" at bounding box center [419, 251] width 446 height 45
click at [196, 226] on input "b. When team members report potential resource constraints that may affect futu…" at bounding box center [196, 221] width 0 height 9
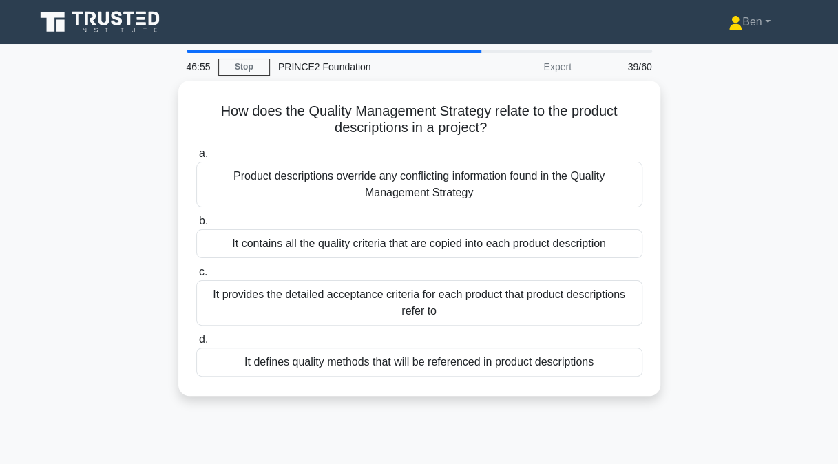
click at [298, 238] on div "It contains all the quality criteria that are copied into each product descript…" at bounding box center [419, 243] width 446 height 29
click at [196, 226] on input "b. It contains all the quality criteria that are copied into each product descr…" at bounding box center [196, 221] width 0 height 9
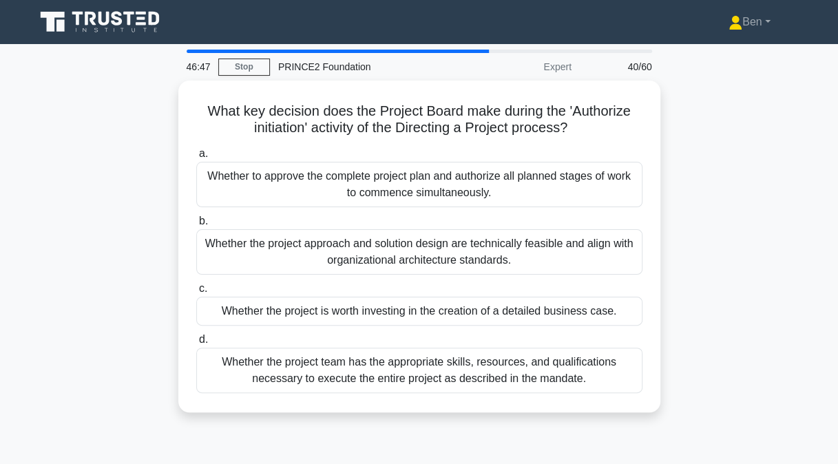
drag, startPoint x: 238, startPoint y: 110, endPoint x: 581, endPoint y: 125, distance: 343.4
click at [581, 125] on h5 "What key decision does the Project Board make during the 'Authorize initiation'…" at bounding box center [419, 120] width 449 height 34
click at [581, 125] on icon ".spinner_0XTQ{transform-origin:center;animation:spinner_y6GP .75s linear infini…" at bounding box center [576, 129] width 17 height 17
drag, startPoint x: 579, startPoint y: 125, endPoint x: 208, endPoint y: 109, distance: 371.0
click at [208, 109] on h5 "What key decision does the Project Board make during the 'Authorize initiation'…" at bounding box center [419, 120] width 449 height 34
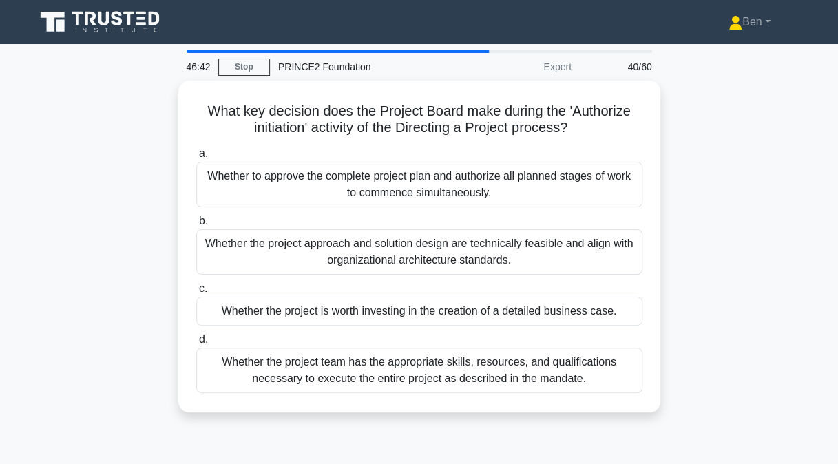
click at [470, 103] on h5 "What key decision does the Project Board make during the 'Authorize initiation'…" at bounding box center [419, 120] width 449 height 34
click at [420, 366] on div "Whether the project team has the appropriate skills, resources, and qualificati…" at bounding box center [419, 370] width 446 height 45
click at [196, 344] on input "d. Whether the project team has the appropriate skills, resources, and qualific…" at bounding box center [196, 340] width 0 height 9
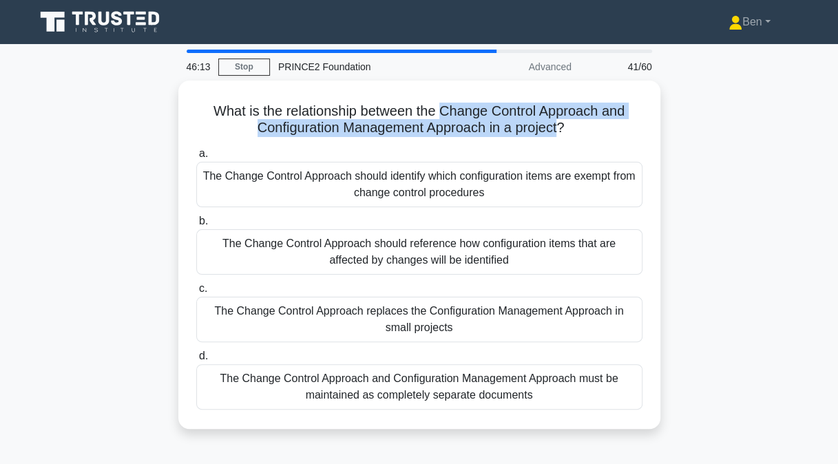
drag, startPoint x: 442, startPoint y: 107, endPoint x: 562, endPoint y: 131, distance: 122.1
click at [562, 131] on h5 "What is the relationship between the Change Control Approach and Configuration …" at bounding box center [419, 120] width 449 height 34
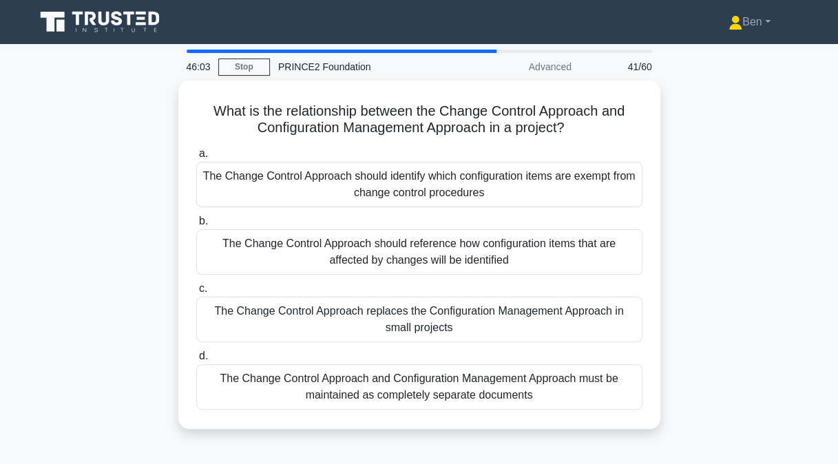
click at [581, 130] on icon ".spinner_0XTQ{transform-origin:center;animation:spinner_y6GP .75s linear infini…" at bounding box center [572, 129] width 17 height 17
click at [255, 251] on div "The Change Control Approach should reference how configuration items that are a…" at bounding box center [419, 251] width 446 height 45
click at [196, 226] on input "b. The Change Control Approach should reference how configuration items that ar…" at bounding box center [196, 221] width 0 height 9
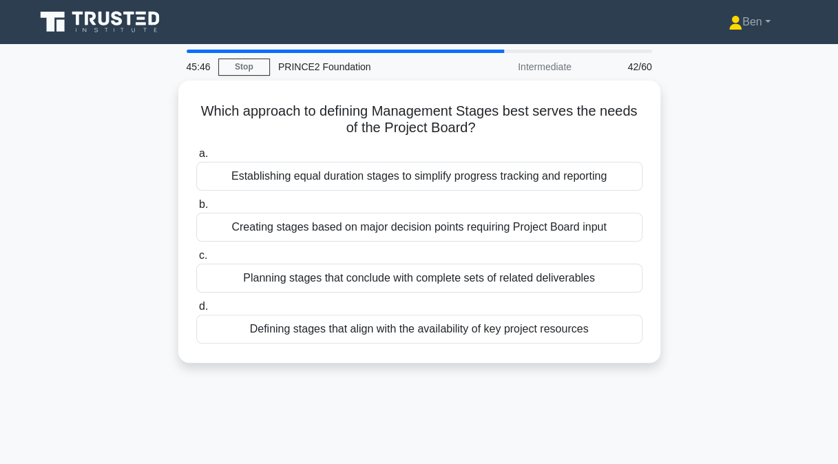
drag, startPoint x: 224, startPoint y: 106, endPoint x: 522, endPoint y: 125, distance: 298.9
click at [522, 125] on h5 "Which approach to defining Management Stages best serves the needs of the Proje…" at bounding box center [419, 120] width 449 height 34
click at [295, 218] on div "Creating stages based on major decision points requiring Project Board input" at bounding box center [419, 227] width 446 height 29
click at [196, 209] on input "b. Creating stages based on major decision points requiring Project Board input" at bounding box center [196, 204] width 0 height 9
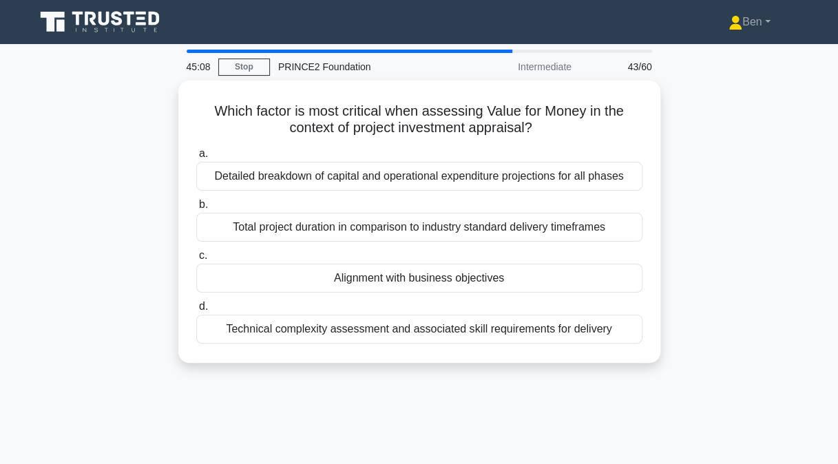
click at [263, 183] on div "Detailed breakdown of capital and operational expenditure projections for all p…" at bounding box center [419, 176] width 446 height 29
click at [196, 158] on input "a. Detailed breakdown of capital and operational expenditure projections for al…" at bounding box center [196, 153] width 0 height 9
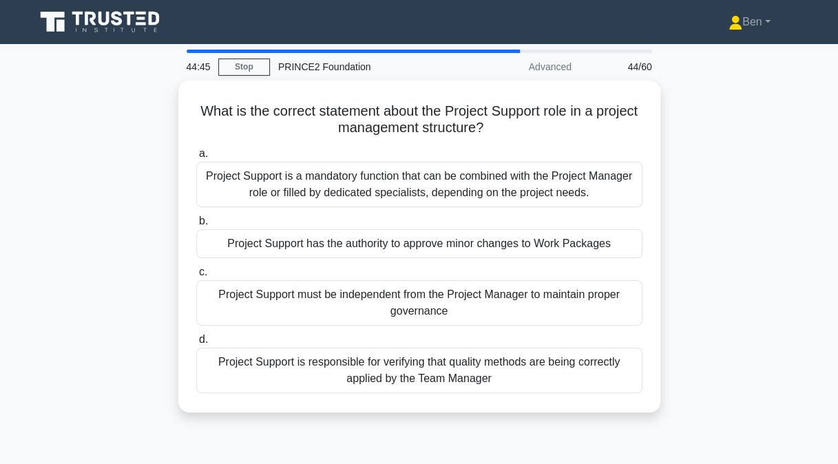
click at [402, 191] on div "Project Support is a mandatory function that can be combined with the Project M…" at bounding box center [419, 184] width 446 height 45
click at [196, 158] on input "a. Project Support is a mandatory function that can be combined with the Projec…" at bounding box center [196, 153] width 0 height 9
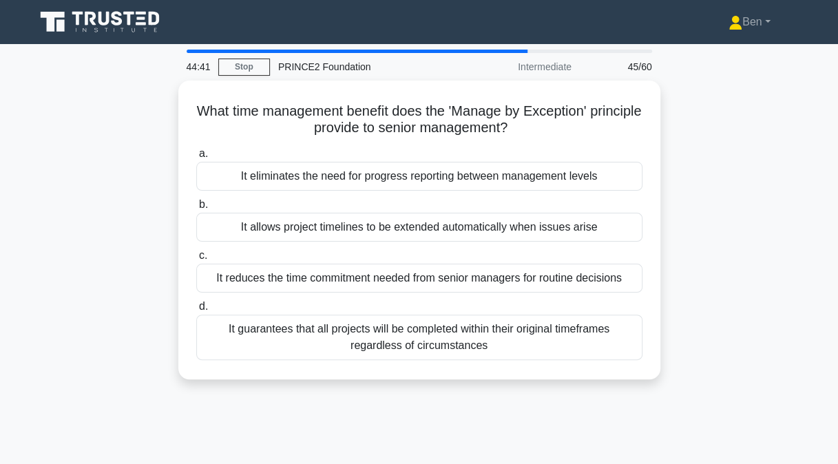
click at [674, 191] on div "What time management benefit does the 'Manage by Exception' principle provide t…" at bounding box center [419, 239] width 785 height 316
click at [604, 270] on div "It reduces the time commitment needed from senior managers for routine decisions" at bounding box center [419, 278] width 446 height 29
click at [196, 260] on input "c. It reduces the time commitment needed from senior managers for routine decis…" at bounding box center [196, 255] width 0 height 9
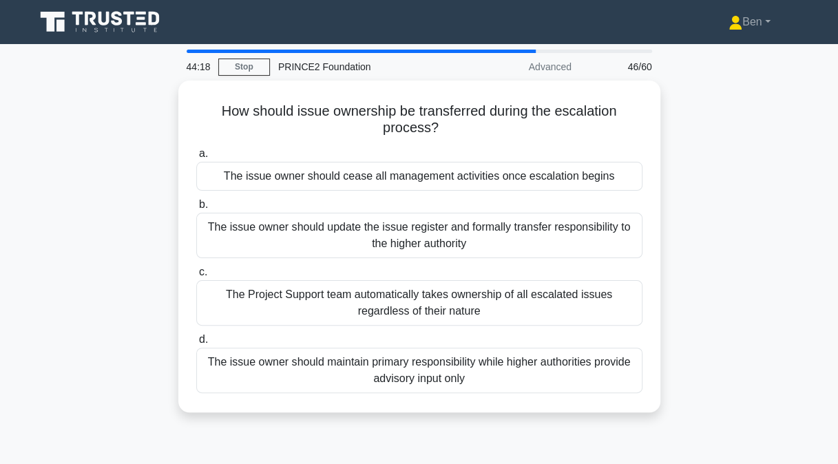
click at [585, 362] on div "The issue owner should maintain primary responsibility while higher authorities…" at bounding box center [419, 370] width 446 height 45
click at [196, 344] on input "d. The issue owner should maintain primary responsibility while higher authorit…" at bounding box center [196, 340] width 0 height 9
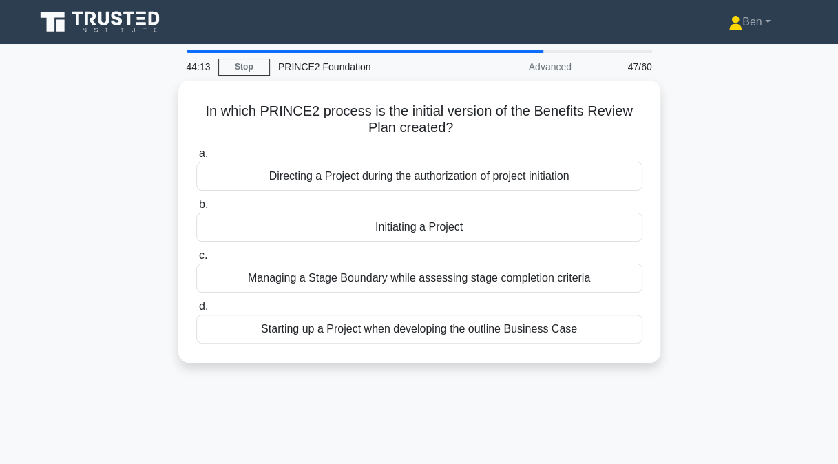
click at [585, 362] on div "In which PRINCE2 process is the initial version of the Benefits Review Plan cre…" at bounding box center [419, 230] width 785 height 299
click at [618, 226] on div "Initiating a Project" at bounding box center [419, 227] width 446 height 29
click at [196, 209] on input "b. Initiating a Project" at bounding box center [196, 204] width 0 height 9
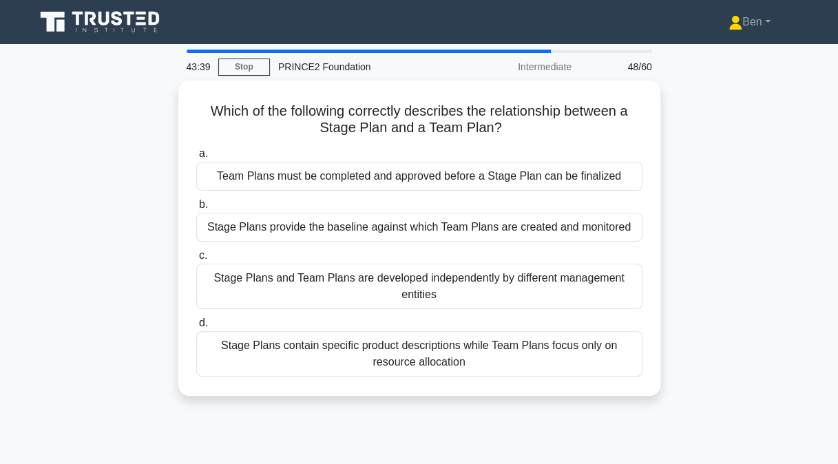
click at [568, 223] on div "Stage Plans provide the baseline against which Team Plans are created and monit…" at bounding box center [419, 227] width 446 height 29
click at [196, 209] on input "b. Stage Plans provide the baseline against which Team Plans are created and mo…" at bounding box center [196, 204] width 0 height 9
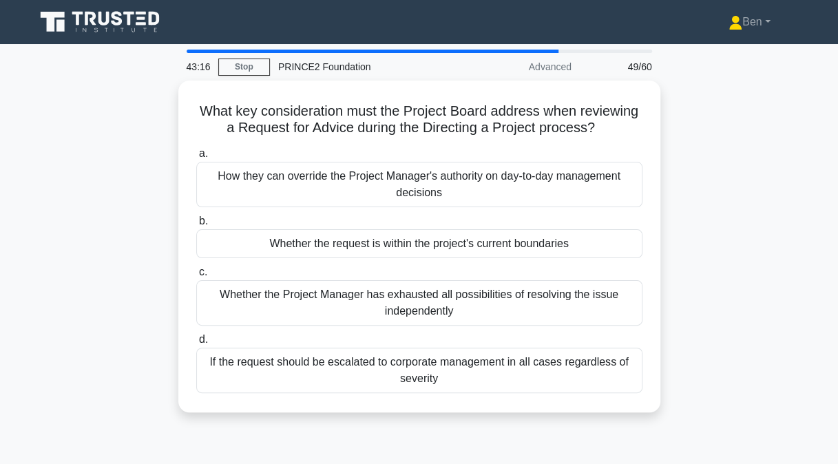
click at [596, 234] on div "Whether the request is within the project's current boundaries" at bounding box center [419, 243] width 446 height 29
click at [196, 226] on input "b. Whether the request is within the project's current boundaries" at bounding box center [196, 221] width 0 height 9
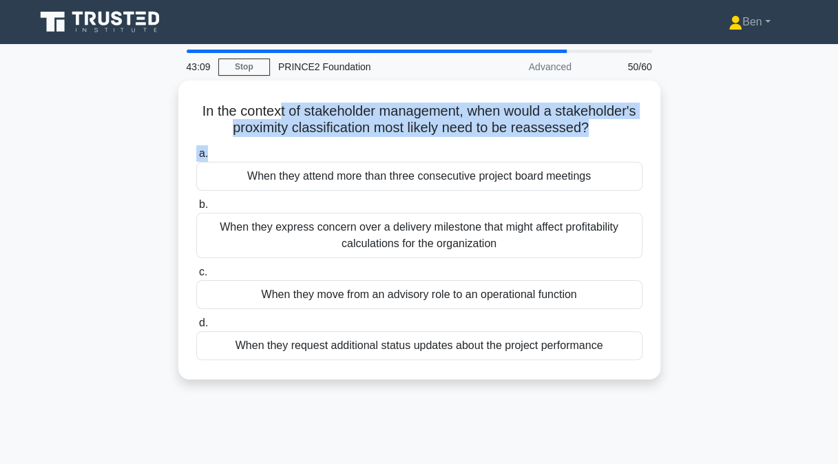
drag, startPoint x: 276, startPoint y: 112, endPoint x: 594, endPoint y: 137, distance: 319.3
click at [594, 137] on div "In the context of stakeholder management, when would a stakeholder's proximity …" at bounding box center [419, 230] width 471 height 288
drag, startPoint x: 594, startPoint y: 137, endPoint x: 537, endPoint y: 124, distance: 58.0
click at [537, 124] on h5 "In the context of stakeholder management, when would a stakeholder's proximity …" at bounding box center [419, 120] width 449 height 34
click at [524, 118] on h5 "In the context of stakeholder management, when would a stakeholder's proximity …" at bounding box center [419, 120] width 449 height 34
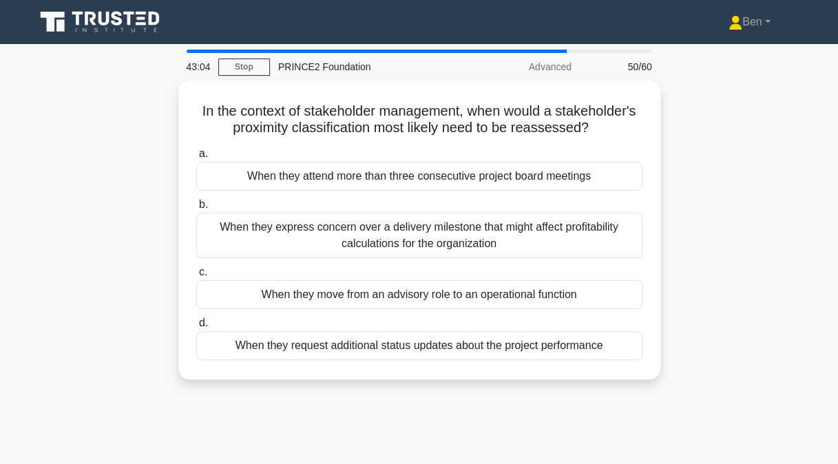
click at [468, 287] on div "When they move from an advisory role to an operational function" at bounding box center [419, 294] width 446 height 29
click at [196, 277] on input "c. When they move from an advisory role to an operational function" at bounding box center [196, 272] width 0 height 9
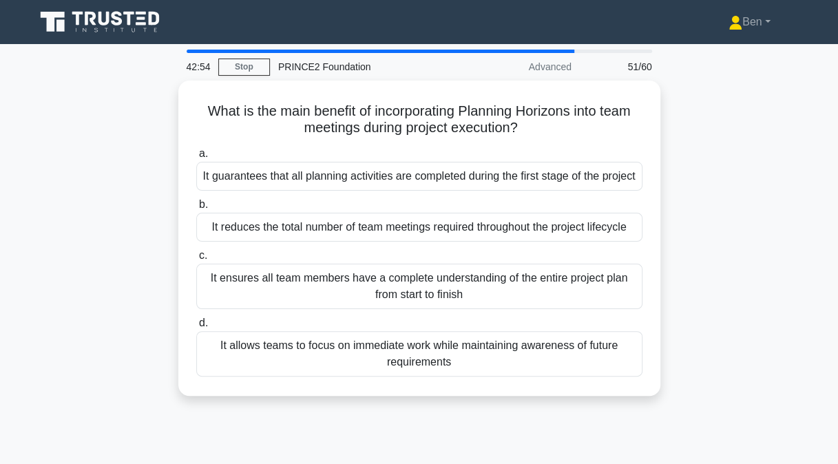
click at [557, 351] on div "It allows teams to focus on immediate work while maintaining awareness of futur…" at bounding box center [419, 353] width 446 height 45
click at [196, 328] on input "d. It allows teams to focus on immediate work while maintaining awareness of fu…" at bounding box center [196, 323] width 0 height 9
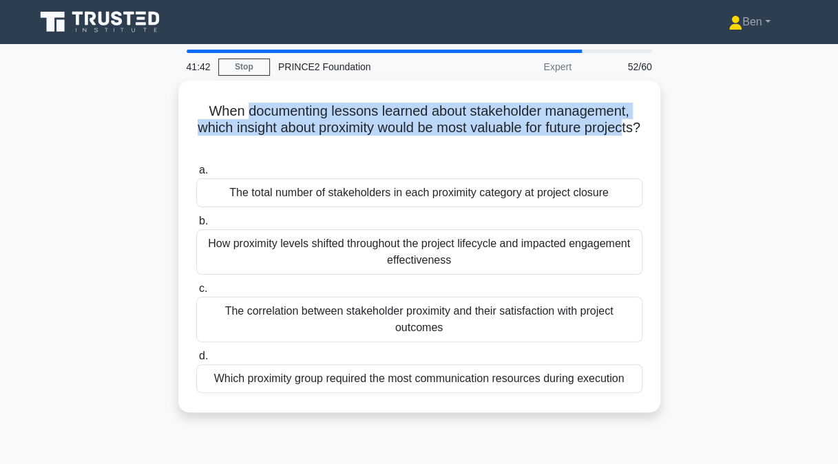
drag, startPoint x: 243, startPoint y: 106, endPoint x: 416, endPoint y: 134, distance: 175.1
click at [416, 134] on h5 "When documenting lessons learned about stakeholder management, which insight ab…" at bounding box center [419, 128] width 449 height 51
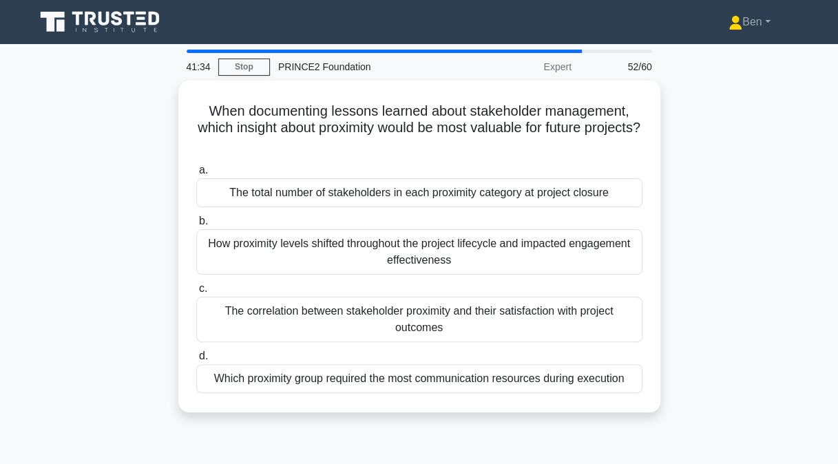
click at [460, 373] on div "Which proximity group required the most communication resources during execution" at bounding box center [419, 378] width 446 height 29
click at [196, 361] on input "d. Which proximity group required the most communication resources during execu…" at bounding box center [196, 356] width 0 height 9
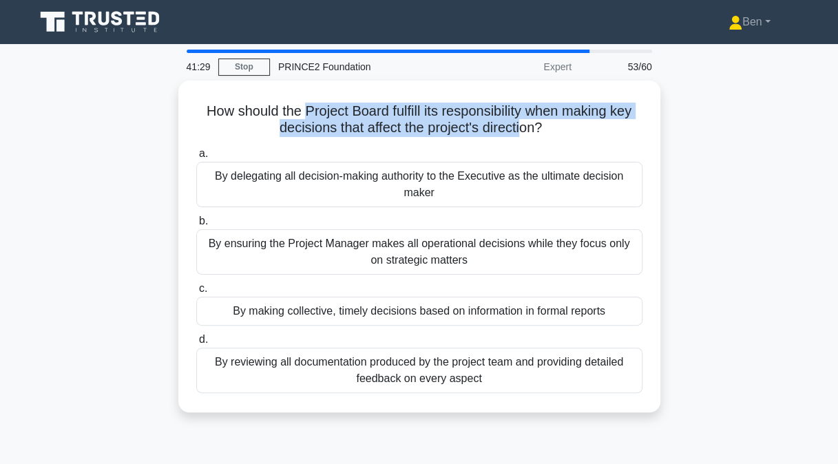
drag, startPoint x: 305, startPoint y: 105, endPoint x: 524, endPoint y: 118, distance: 219.5
click at [524, 118] on h5 "How should the Project Board fulfill its responsibility when making key decisio…" at bounding box center [419, 120] width 449 height 34
click at [492, 320] on div "By making collective, timely decisions based on information in formal reports" at bounding box center [419, 311] width 446 height 29
click at [196, 293] on input "c. By making collective, timely decisions based on information in formal reports" at bounding box center [196, 289] width 0 height 9
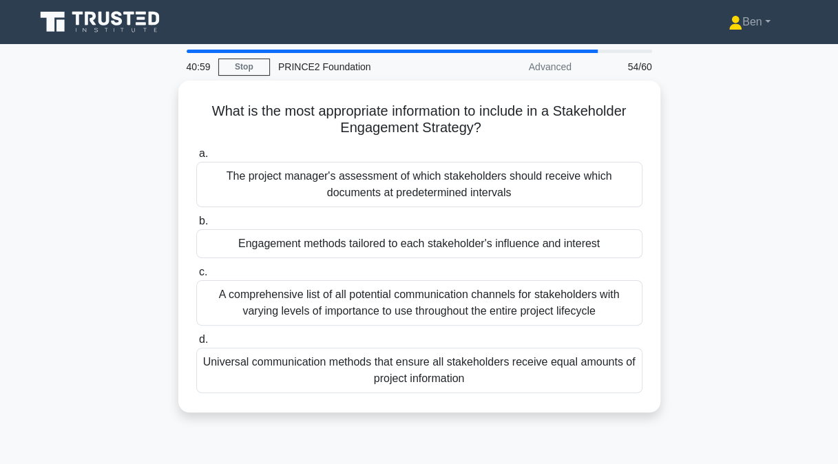
click at [588, 240] on div "Engagement methods tailored to each stakeholder's influence and interest" at bounding box center [419, 243] width 446 height 29
click at [196, 226] on input "b. Engagement methods tailored to each stakeholder's influence and interest" at bounding box center [196, 221] width 0 height 9
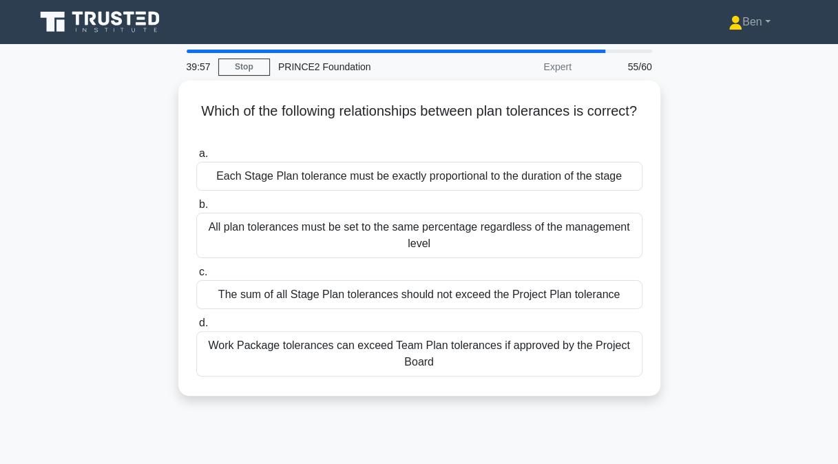
click at [252, 344] on div "Work Package tolerances can exceed Team Plan tolerances if approved by the Proj…" at bounding box center [419, 353] width 446 height 45
click at [196, 328] on input "d. Work Package tolerances can exceed Team Plan tolerances if approved by the P…" at bounding box center [196, 323] width 0 height 9
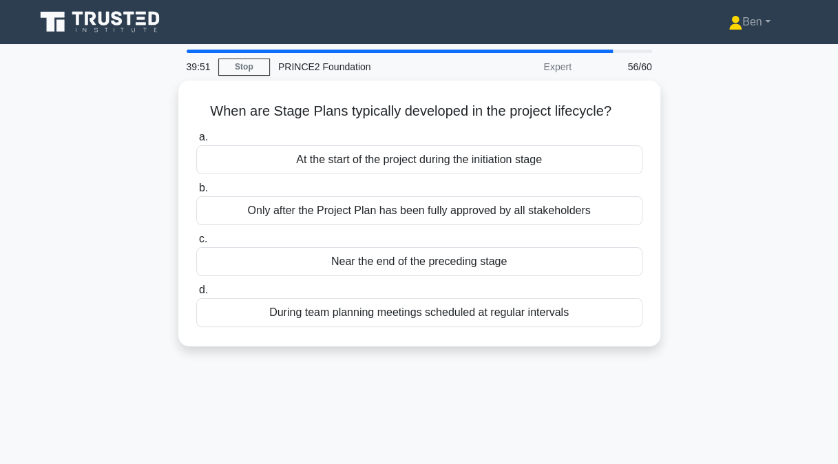
drag, startPoint x: 207, startPoint y: 107, endPoint x: 624, endPoint y: 101, distance: 417.5
click at [624, 103] on h5 "When are Stage Plans typically developed in the project lifecycle? .spinner_0XT…" at bounding box center [419, 112] width 449 height 18
drag, startPoint x: 624, startPoint y: 101, endPoint x: 593, endPoint y: 101, distance: 31.0
click at [593, 103] on h5 "When are Stage Plans typically developed in the project lifecycle? .spinner_0XT…" at bounding box center [419, 112] width 449 height 18
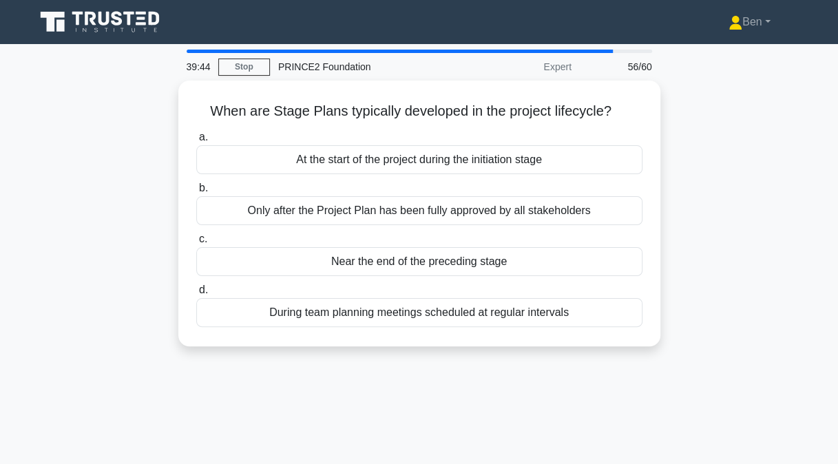
click at [586, 203] on div "Only after the Project Plan has been fully approved by all stakeholders" at bounding box center [419, 210] width 446 height 29
click at [196, 193] on input "b. Only after the Project Plan has been fully approved by all stakeholders" at bounding box center [196, 188] width 0 height 9
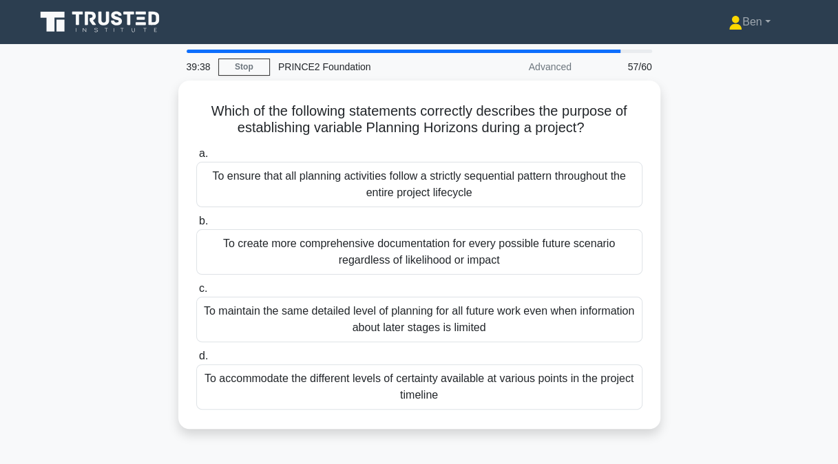
click at [705, 207] on div "Which of the following statements correctly describes the purpose of establishi…" at bounding box center [419, 263] width 785 height 365
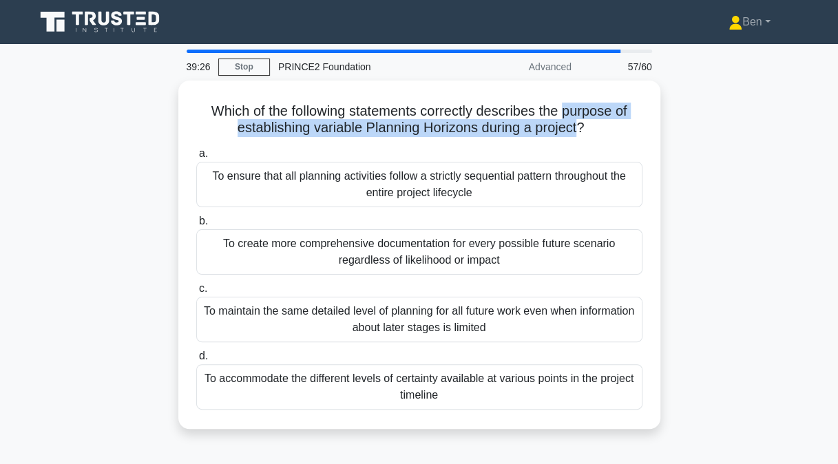
drag, startPoint x: 568, startPoint y: 109, endPoint x: 580, endPoint y: 122, distance: 17.6
click at [580, 122] on h5 "Which of the following statements correctly describes the purpose of establishi…" at bounding box center [419, 120] width 449 height 34
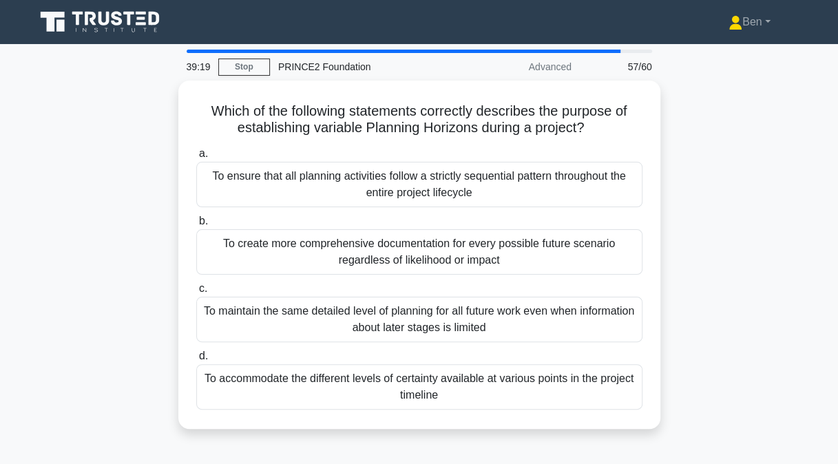
click at [533, 380] on div "To accommodate the different levels of certainty available at various points in…" at bounding box center [419, 386] width 446 height 45
click at [196, 361] on input "d. To accommodate the different levels of certainty available at various points…" at bounding box center [196, 356] width 0 height 9
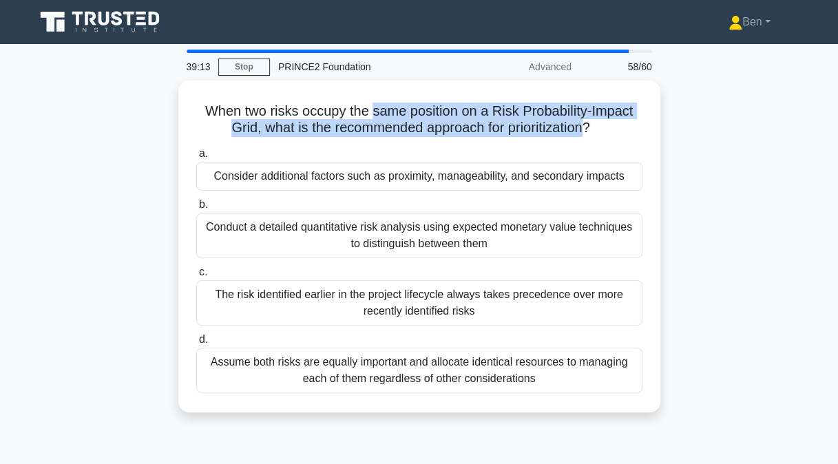
drag, startPoint x: 373, startPoint y: 110, endPoint x: 588, endPoint y: 128, distance: 216.4
click at [588, 128] on h5 "When two risks occupy the same position on a Risk Probability-Impact Grid, what…" at bounding box center [419, 120] width 449 height 34
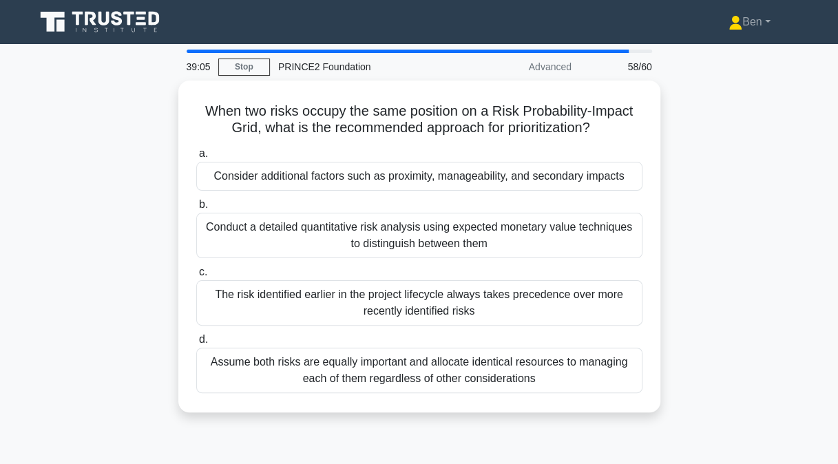
drag, startPoint x: 588, startPoint y: 128, endPoint x: 557, endPoint y: 168, distance: 50.6
click at [557, 168] on div "Consider additional factors such as proximity, manageability, and secondary imp…" at bounding box center [419, 176] width 446 height 29
click at [196, 158] on input "a. Consider additional factors such as proximity, manageability, and secondary …" at bounding box center [196, 153] width 0 height 9
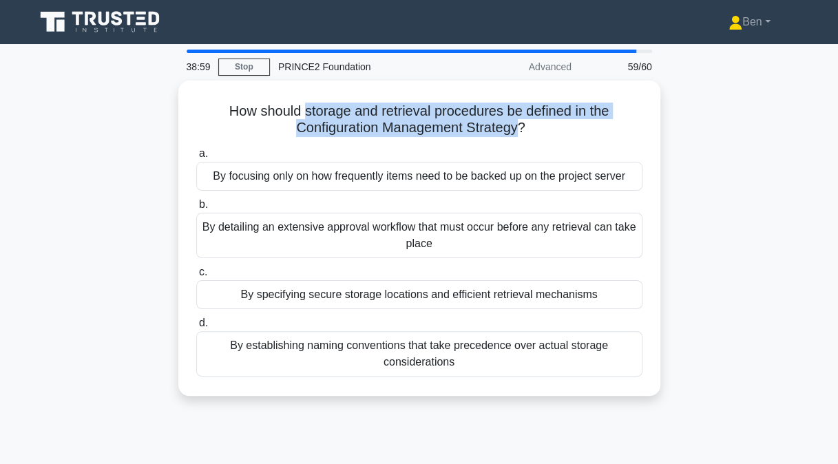
drag, startPoint x: 301, startPoint y: 107, endPoint x: 518, endPoint y: 128, distance: 218.1
click at [518, 128] on h5 "How should storage and retrieval procedures be defined in the Configuration Man…" at bounding box center [419, 120] width 449 height 34
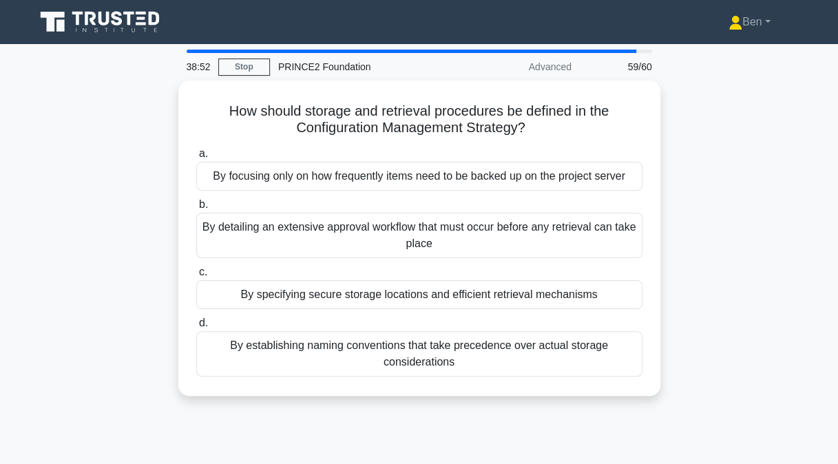
click at [489, 291] on div "By specifying secure storage locations and efficient retrieval mechanisms" at bounding box center [419, 294] width 446 height 29
click at [196, 277] on input "c. By specifying secure storage locations and efficient retrieval mechanisms" at bounding box center [196, 272] width 0 height 9
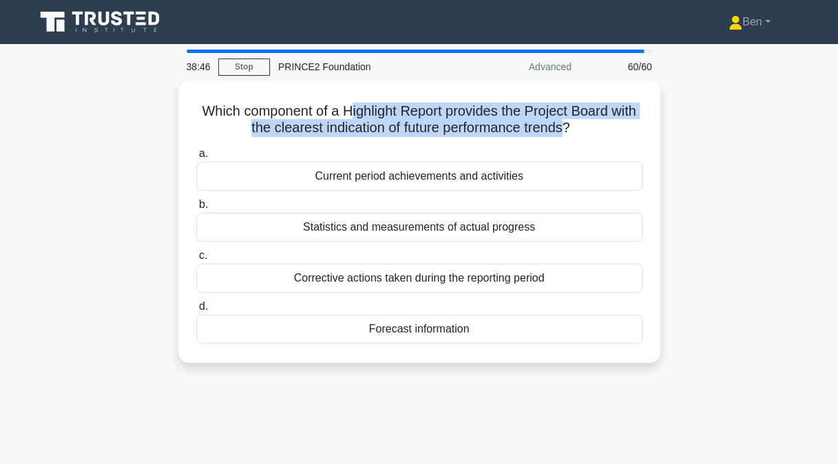
drag, startPoint x: 361, startPoint y: 106, endPoint x: 584, endPoint y: 130, distance: 223.8
click at [584, 130] on h5 "Which component of a Highlight Report provides the Project Board with the clear…" at bounding box center [419, 120] width 449 height 34
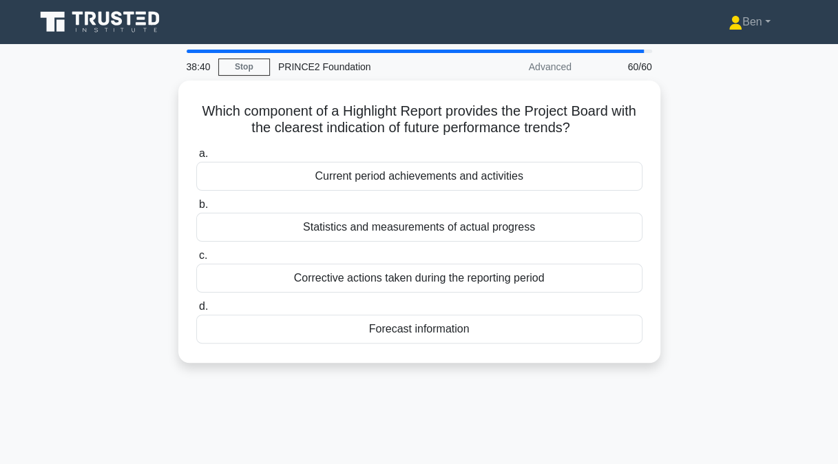
click at [474, 322] on div "Forecast information" at bounding box center [419, 329] width 446 height 29
click at [196, 311] on input "d. Forecast information" at bounding box center [196, 306] width 0 height 9
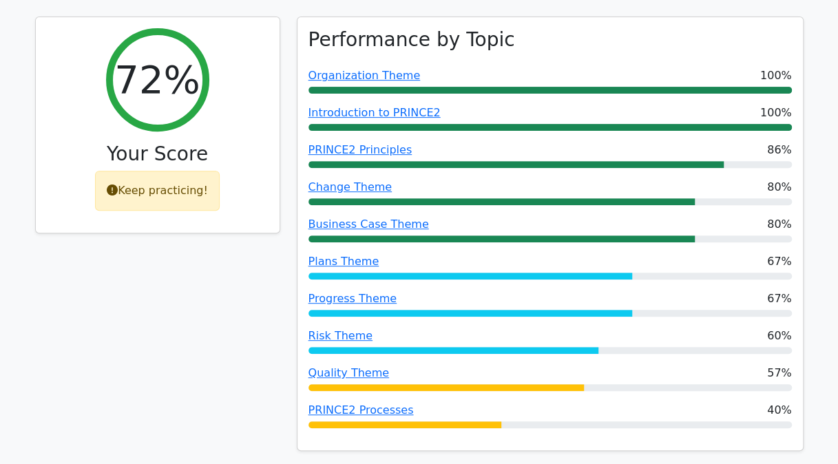
scroll to position [185, 0]
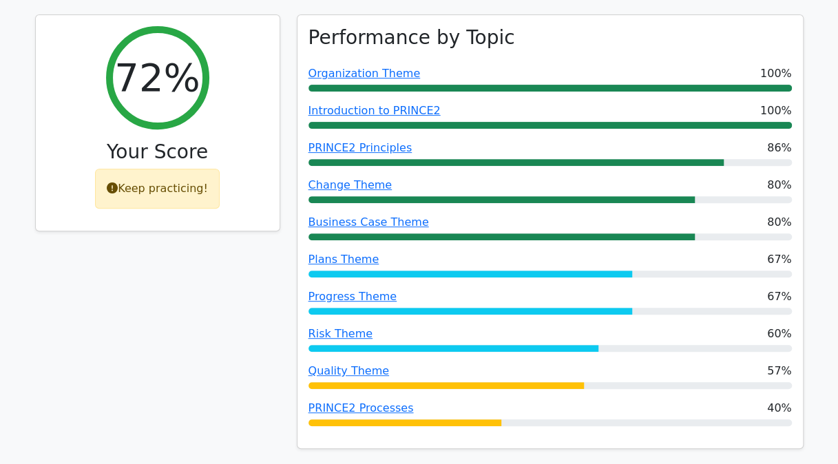
click at [362, 405] on link "PRINCE2 Processes" at bounding box center [361, 408] width 105 height 13
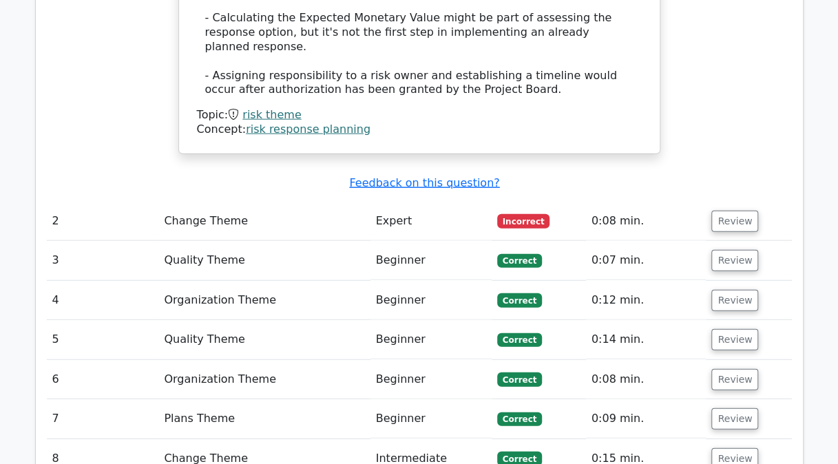
scroll to position [1498, 0]
click at [738, 210] on button "Review" at bounding box center [735, 220] width 47 height 21
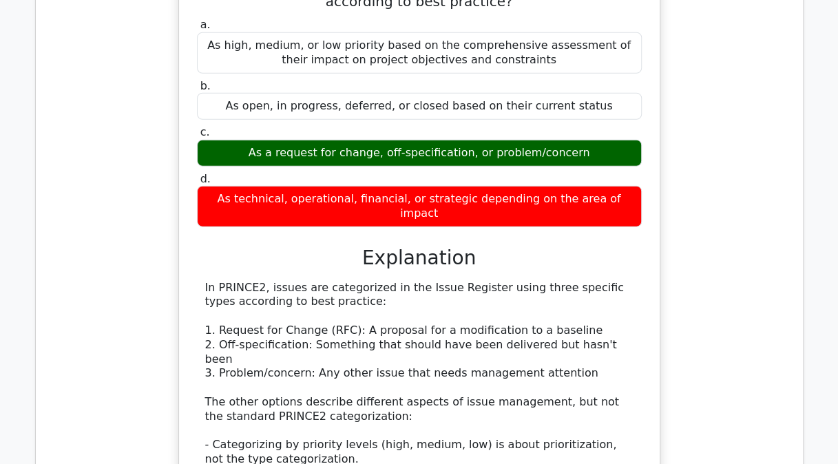
scroll to position [1787, 0]
